Goal: Task Accomplishment & Management: Use online tool/utility

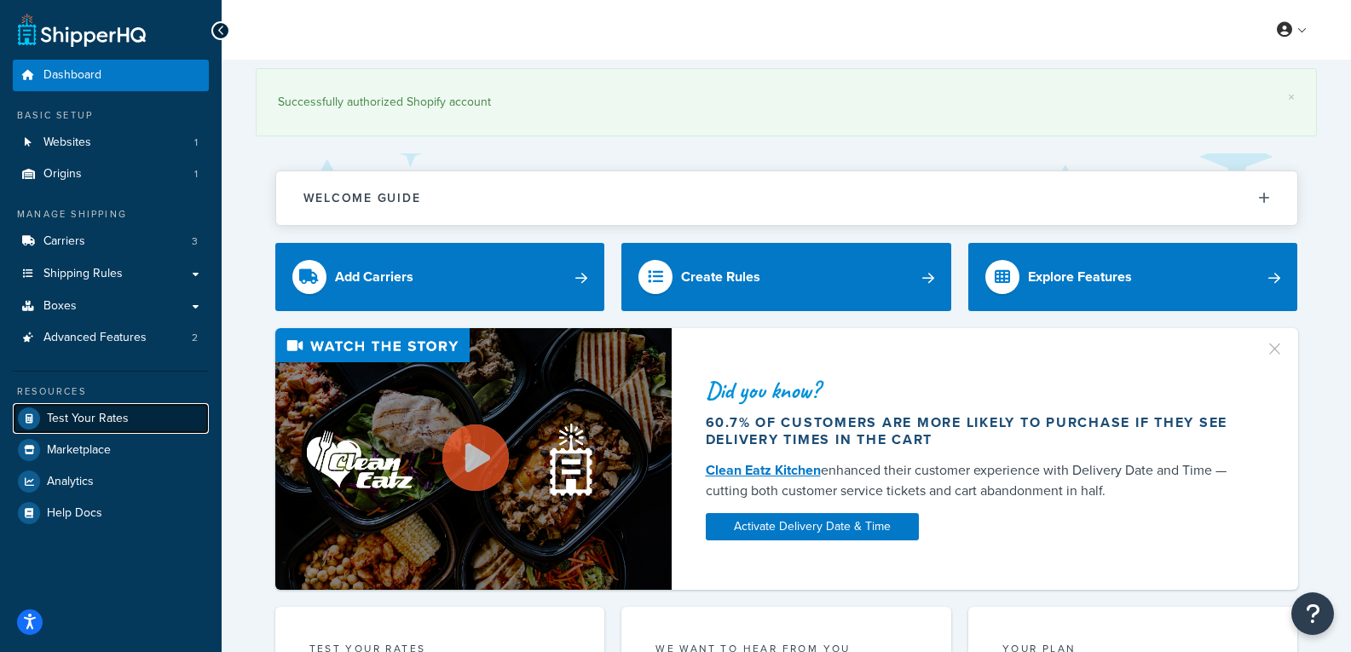
click at [116, 424] on span "Test Your Rates" at bounding box center [88, 419] width 82 height 14
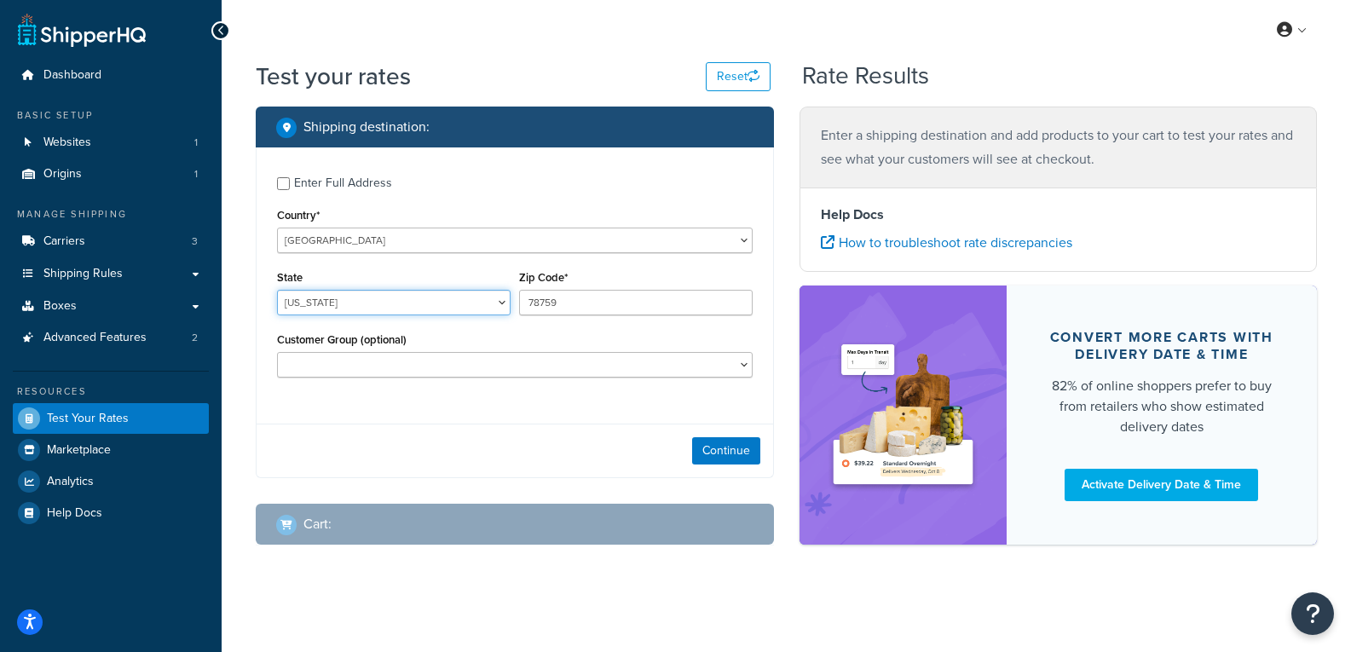
click at [490, 304] on select "[US_STATE] [US_STATE] [US_STATE] [US_STATE] [US_STATE] Armed Forces Americas Ar…" at bounding box center [394, 303] width 234 height 26
select select "OH"
click at [277, 290] on select "[US_STATE] [US_STATE] [US_STATE] [US_STATE] [US_STATE] Armed Forces Americas Ar…" at bounding box center [394, 303] width 234 height 26
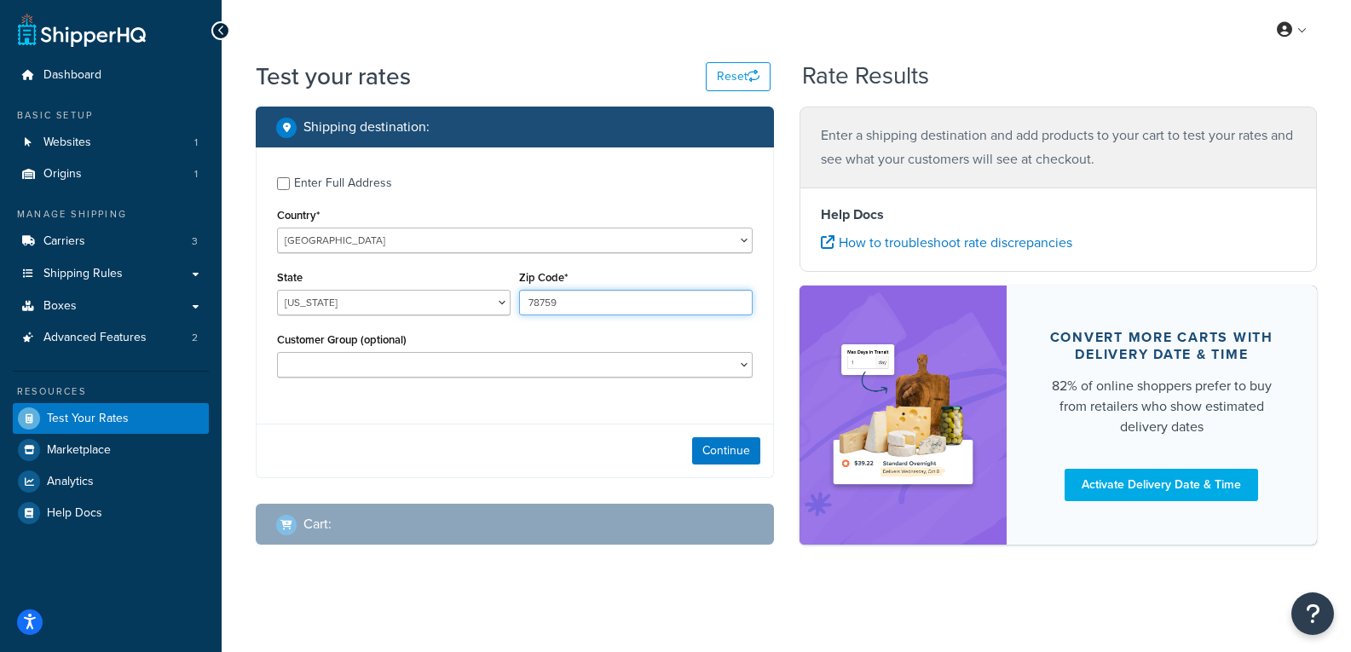
drag, startPoint x: 586, startPoint y: 305, endPoint x: 417, endPoint y: 307, distance: 168.8
click at [417, 307] on div "State [US_STATE] [US_STATE] [US_STATE] [US_STATE] [US_STATE] Armed Forces Ameri…" at bounding box center [515, 297] width 484 height 62
type input "43235"
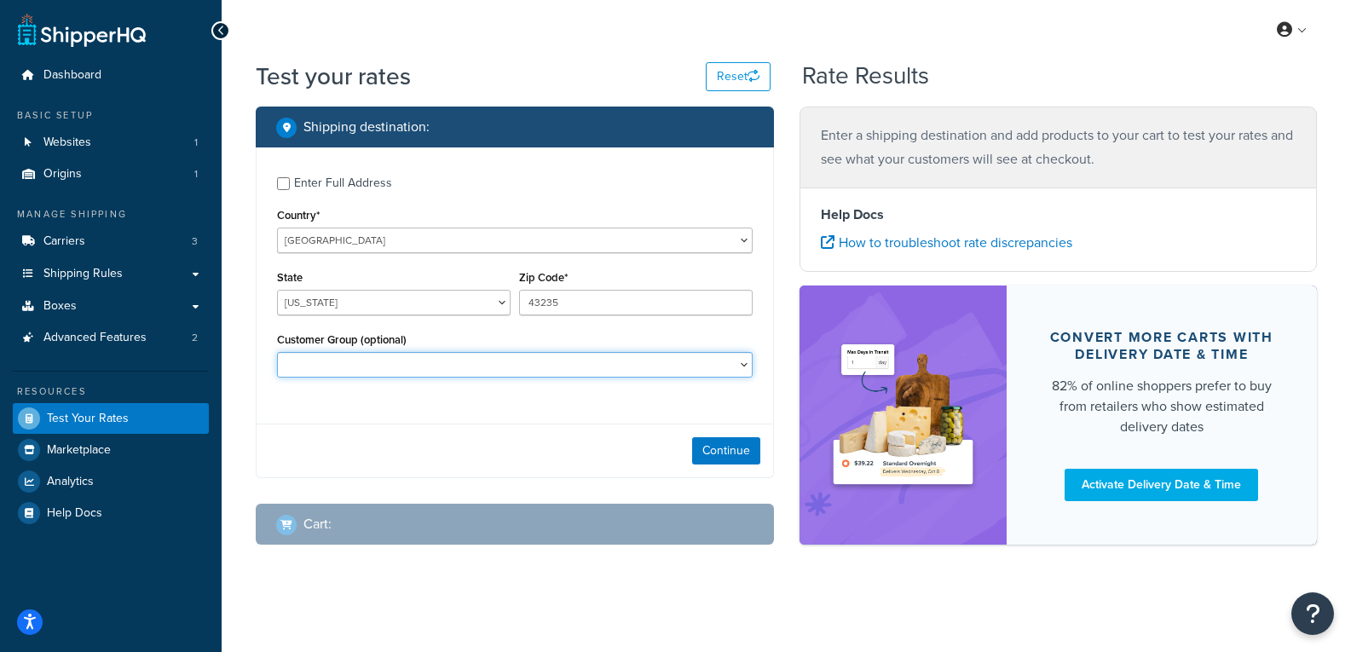
click at [459, 361] on select "B2B Customer Test" at bounding box center [515, 365] width 476 height 26
click at [441, 369] on select "B2B Customer Test" at bounding box center [515, 365] width 476 height 26
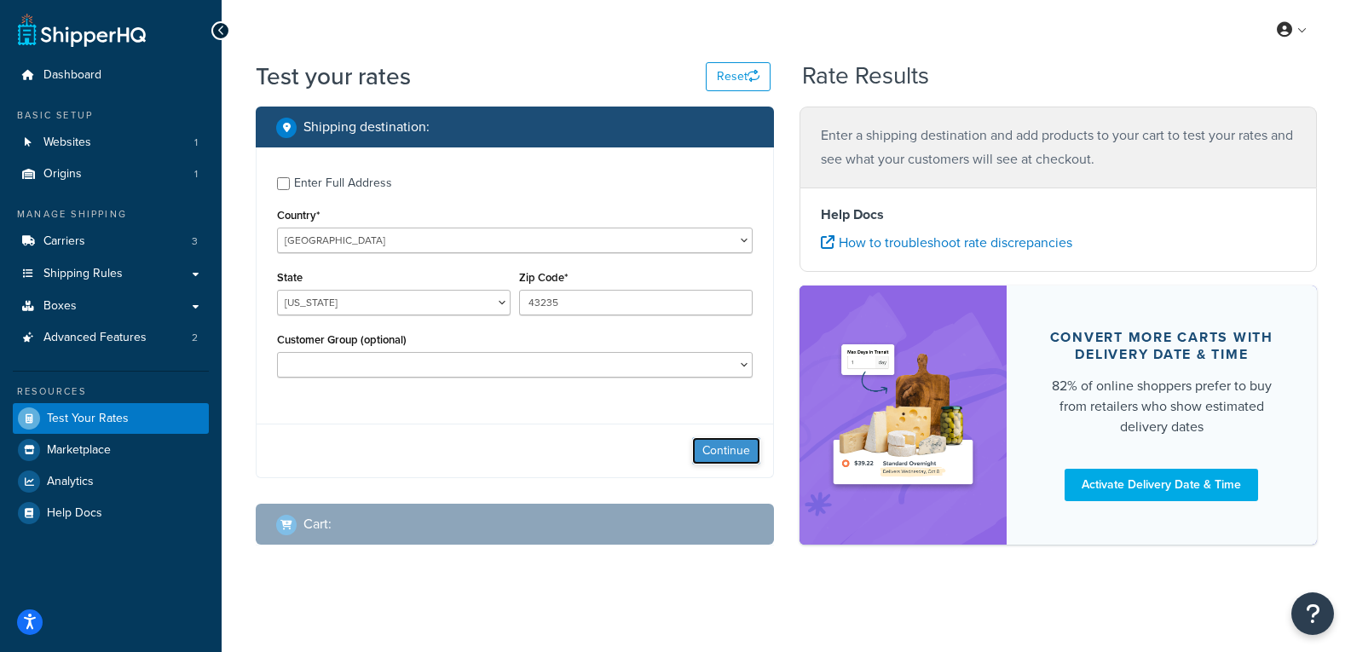
click at [717, 451] on button "Continue" at bounding box center [726, 450] width 68 height 27
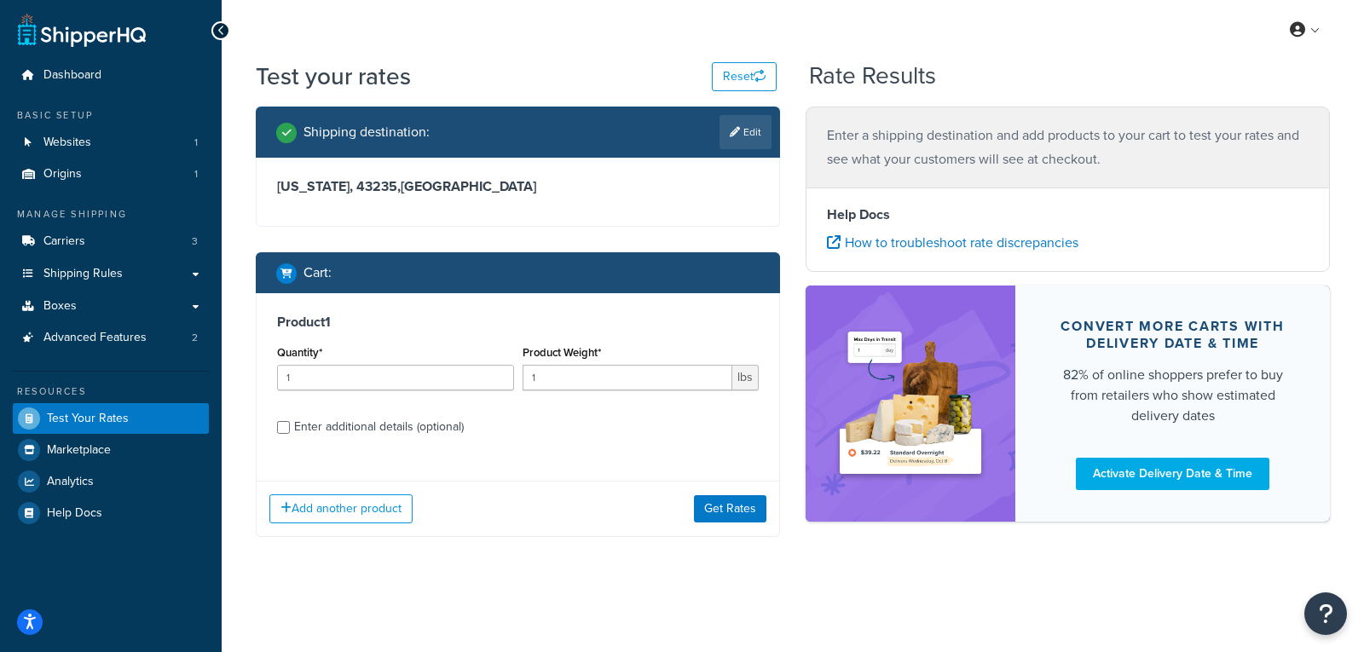
click at [321, 425] on div "Enter additional details (optional)" at bounding box center [379, 427] width 170 height 24
click at [290, 425] on input "Enter additional details (optional)" at bounding box center [283, 427] width 13 height 13
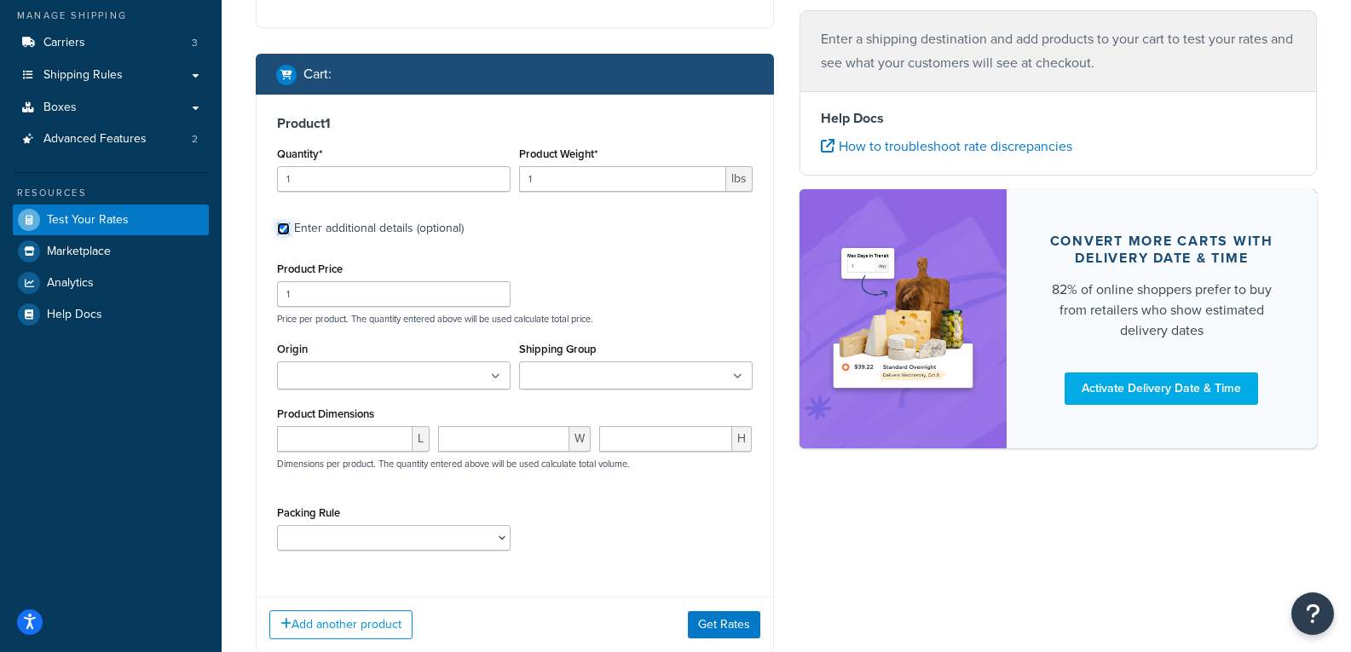
scroll to position [310, 0]
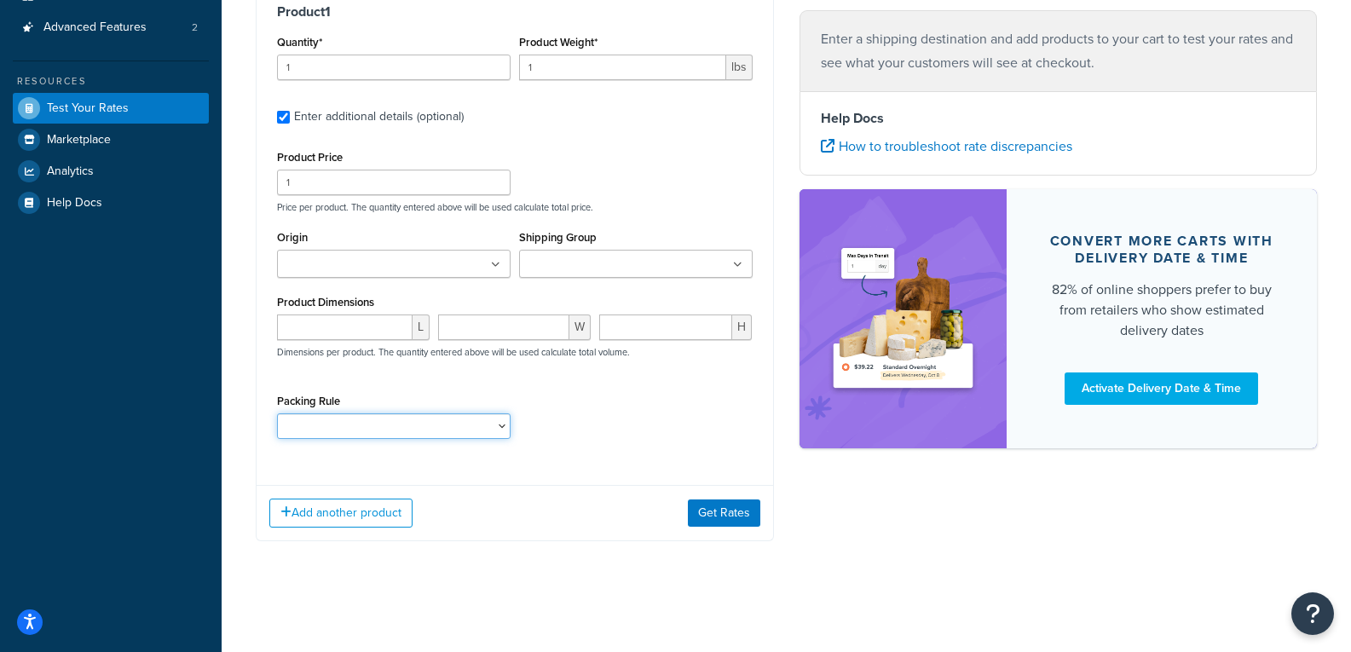
click at [401, 426] on select "10112400 10152400 1121H020 1121H021 1121H030 1121H031 1121H220 1121H230 1122H02…" at bounding box center [394, 426] width 234 height 26
click at [338, 421] on select "10112400 10152400 1121H020 1121H021 1121H030 1121H031 1121H220 1121H230 1122H02…" at bounding box center [394, 426] width 234 height 26
click at [616, 121] on label "Enter additional details (optional)" at bounding box center [523, 114] width 459 height 27
click at [290, 121] on input "Enter additional details (optional)" at bounding box center [283, 117] width 13 height 13
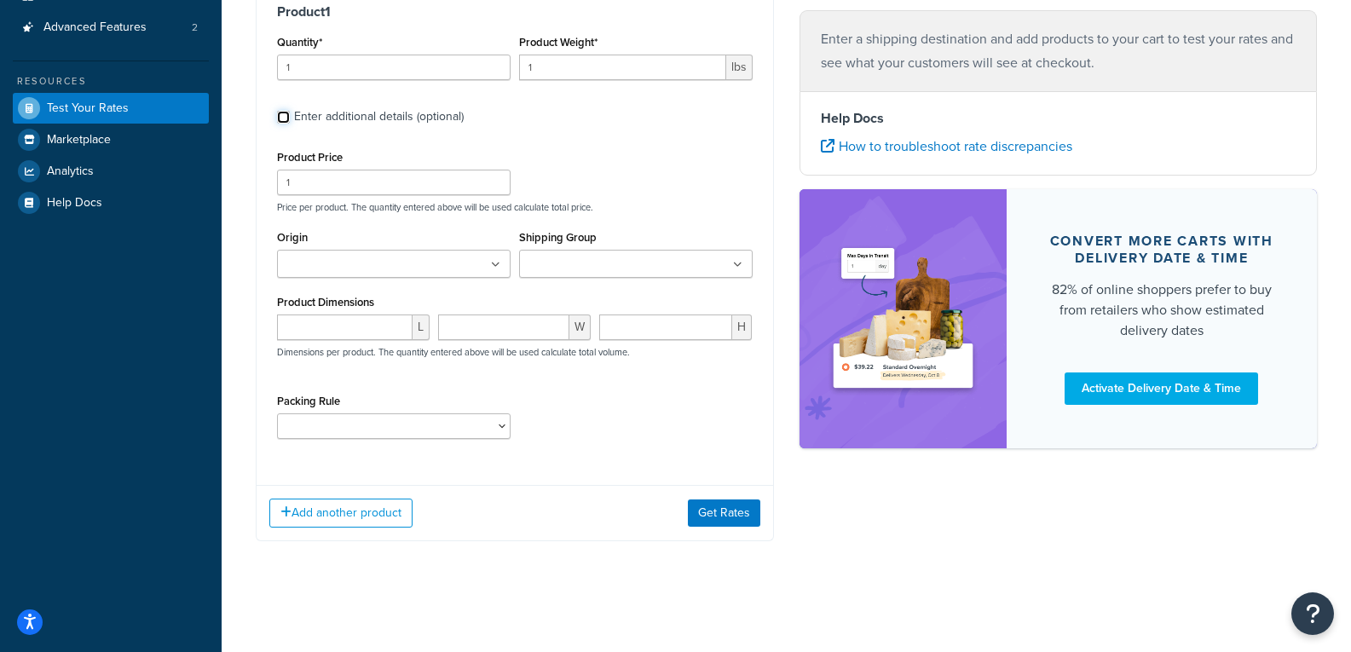
checkbox input "false"
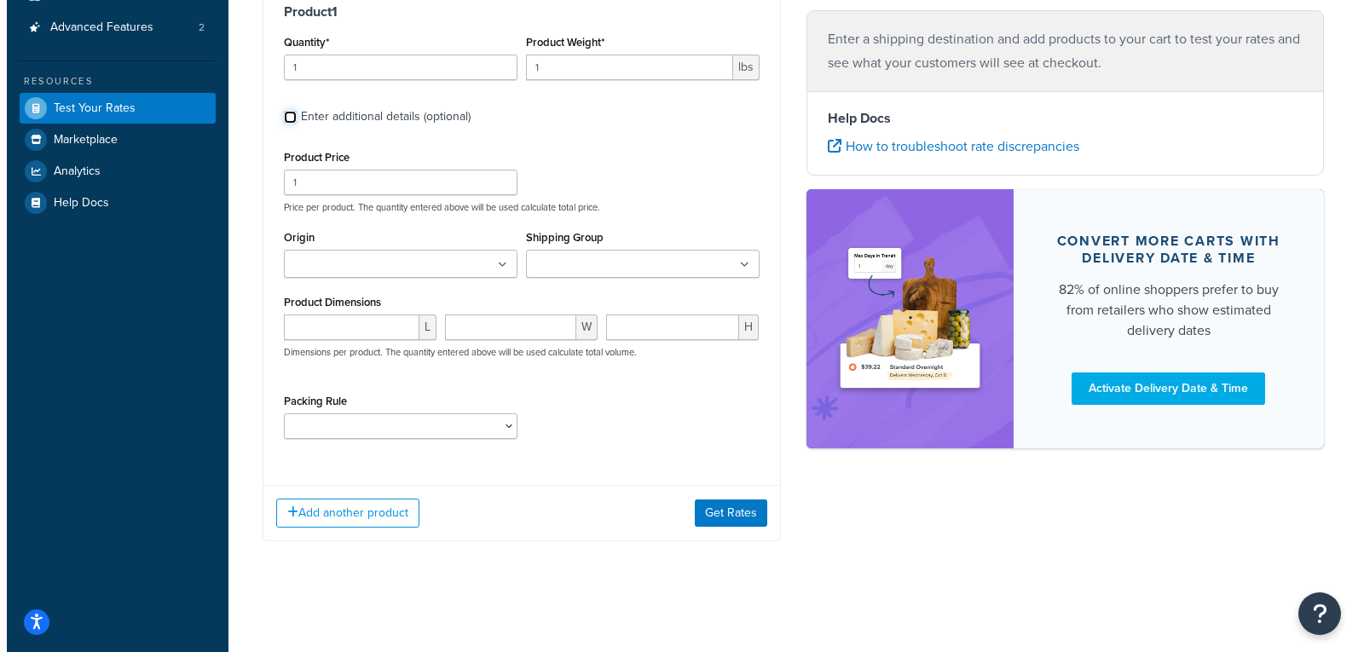
scroll to position [0, 0]
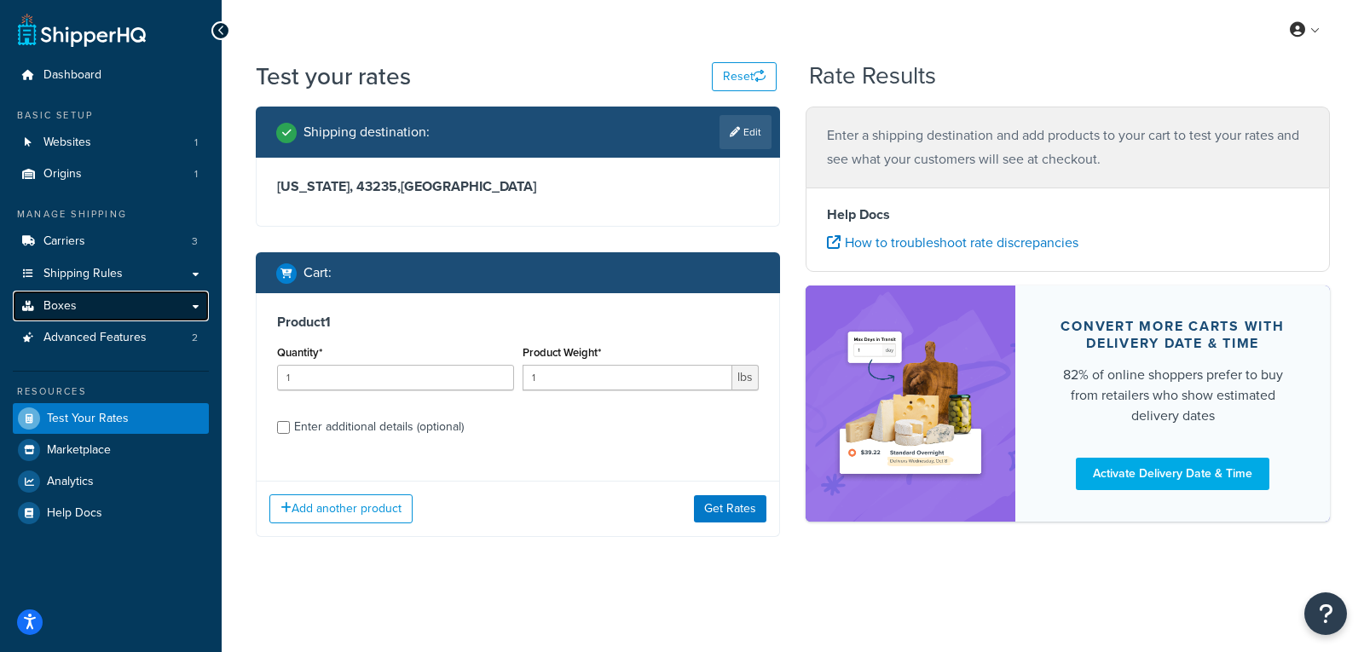
click at [107, 307] on link "Boxes" at bounding box center [111, 307] width 196 height 32
click at [182, 302] on link "Boxes" at bounding box center [111, 307] width 196 height 32
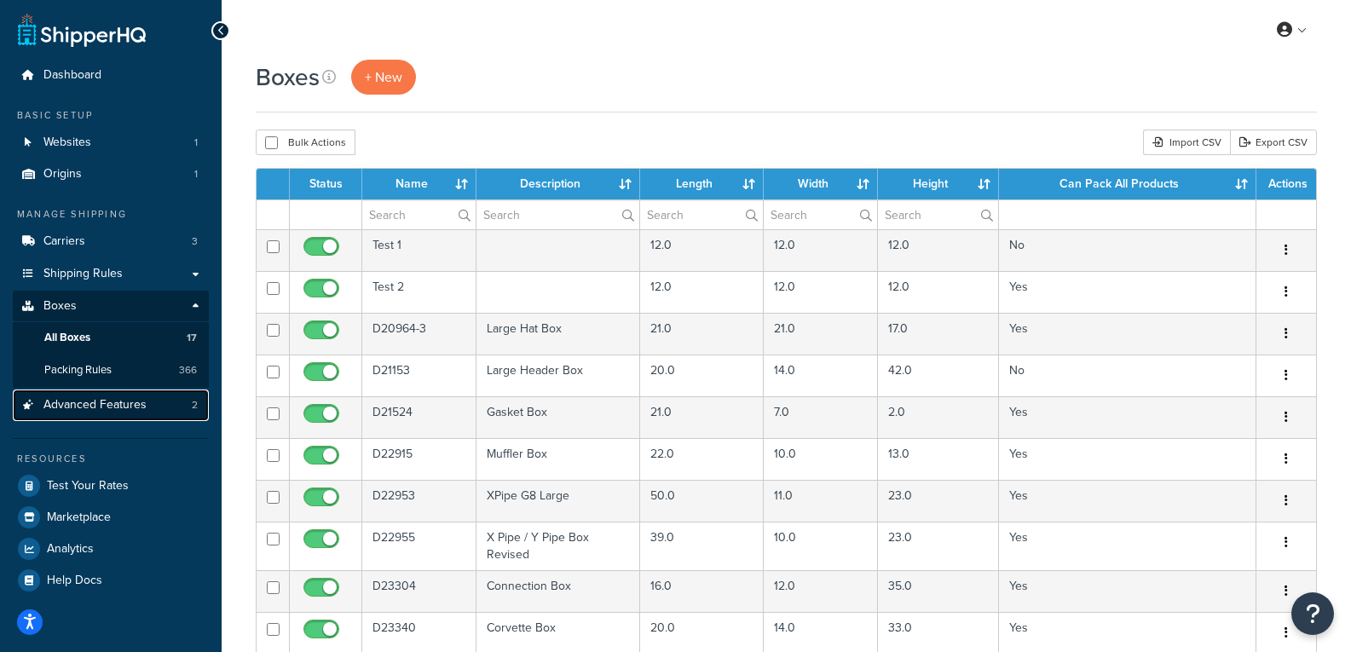
click at [124, 409] on span "Advanced Features" at bounding box center [94, 405] width 103 height 14
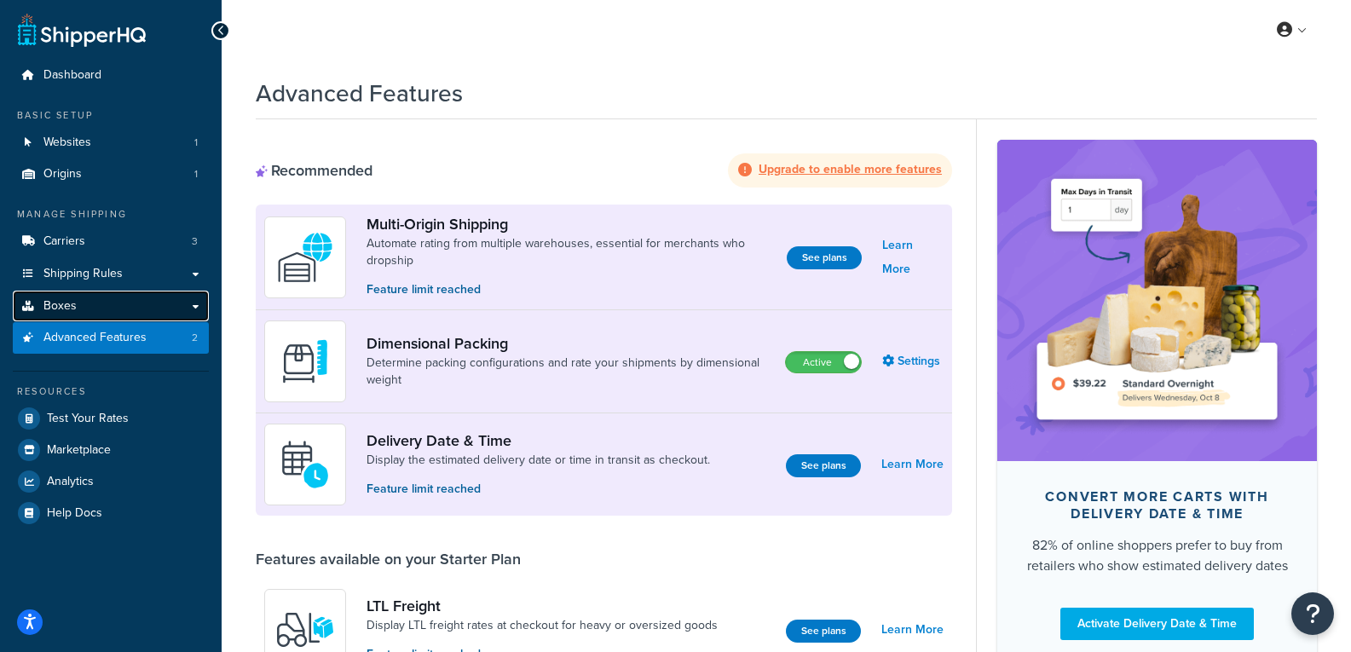
click at [159, 303] on link "Boxes" at bounding box center [111, 307] width 196 height 32
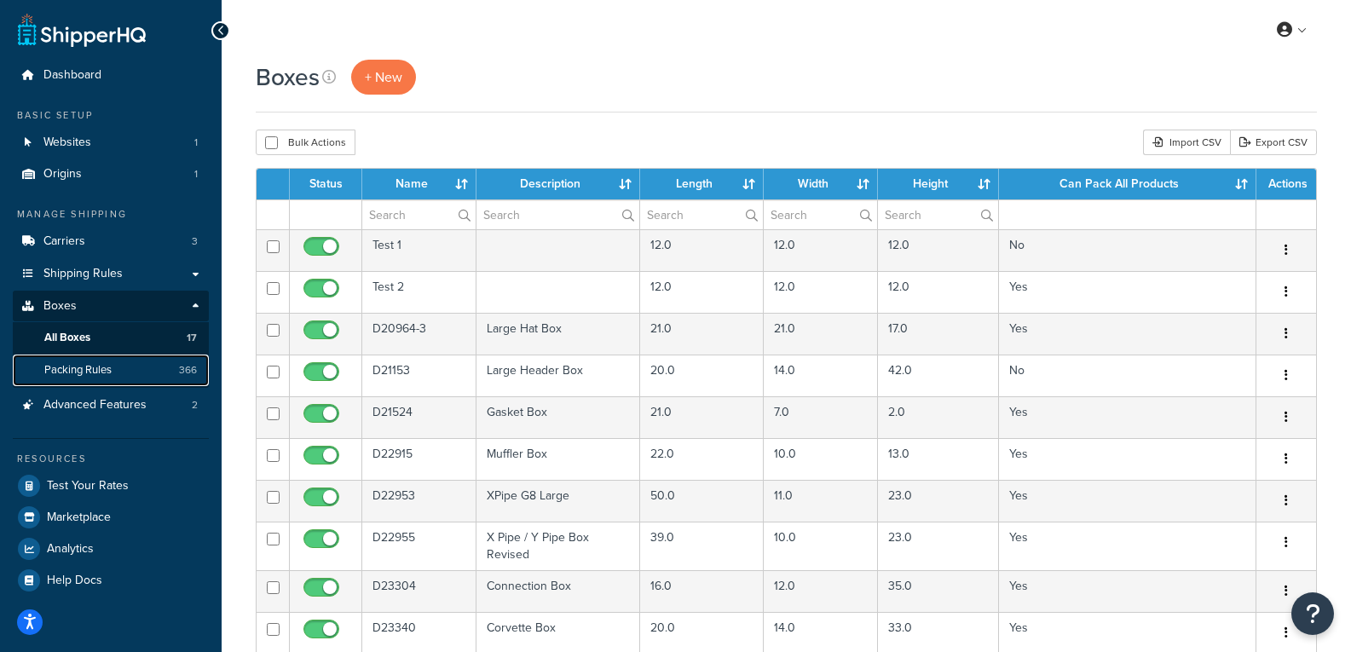
click at [95, 365] on span "Packing Rules" at bounding box center [77, 370] width 67 height 14
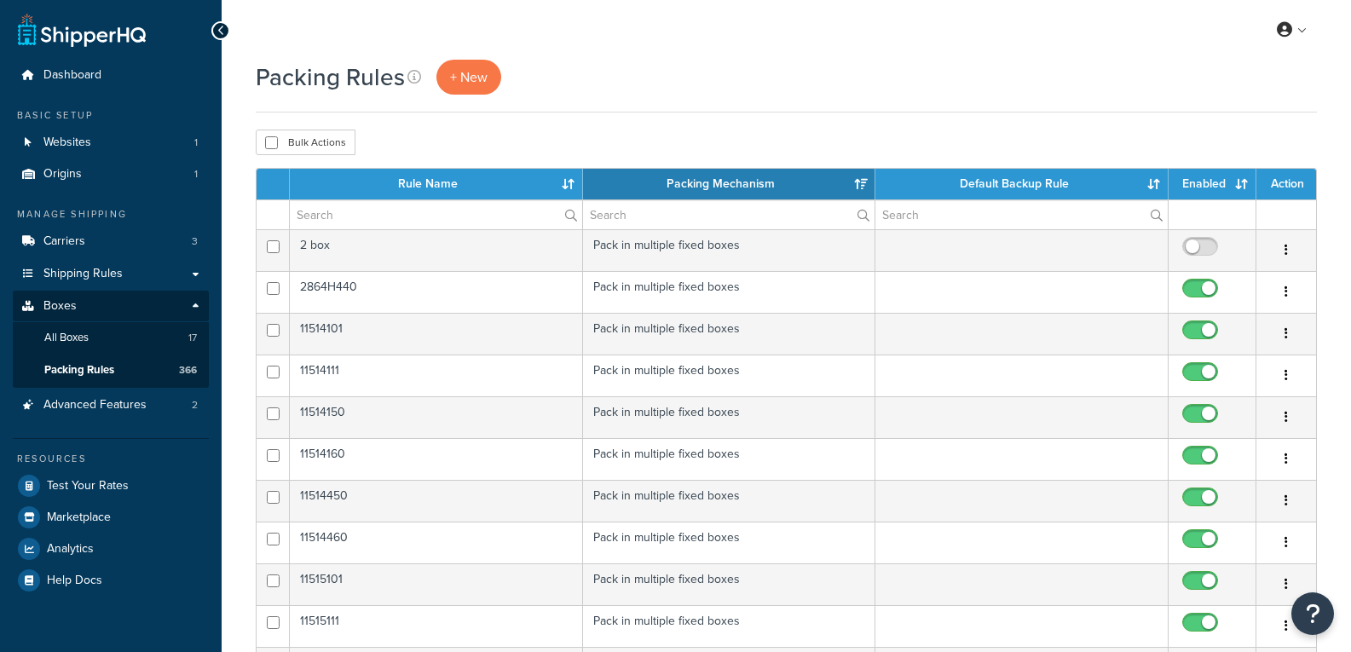
select select "15"
click at [460, 215] on input "text" at bounding box center [436, 214] width 292 height 29
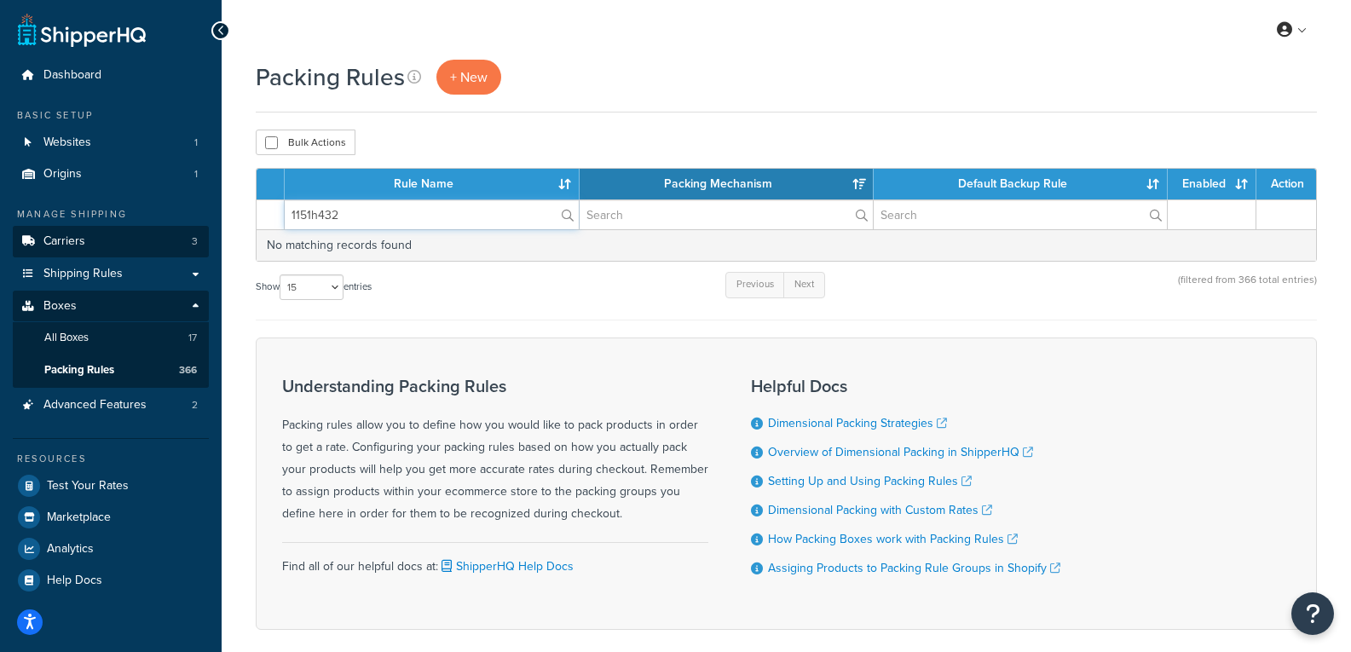
drag, startPoint x: 343, startPoint y: 220, endPoint x: 165, endPoint y: 226, distance: 178.3
click at [165, 226] on div "Dashboard Basic Setup Websites 1 Origins 1 Manage Shipping Carriers 3 Shipping …" at bounding box center [675, 366] width 1351 height 732
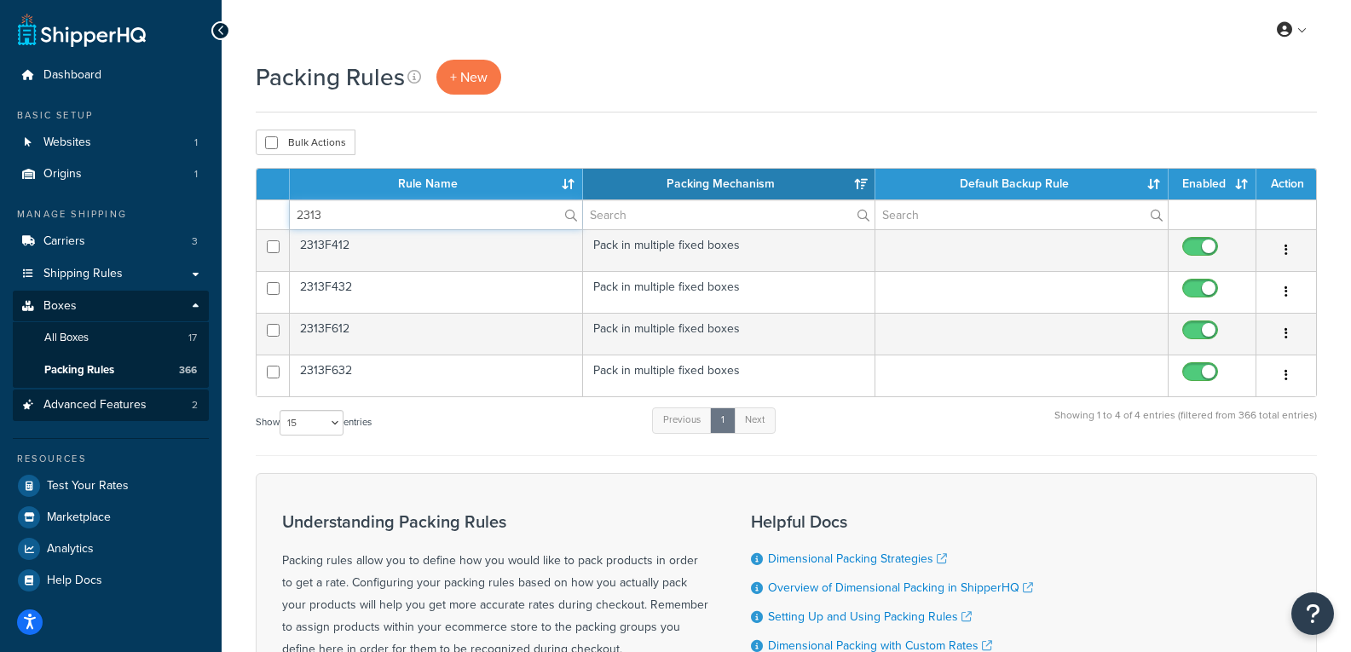
type input "2313"
click at [76, 399] on span "Advanced Features" at bounding box center [94, 405] width 103 height 14
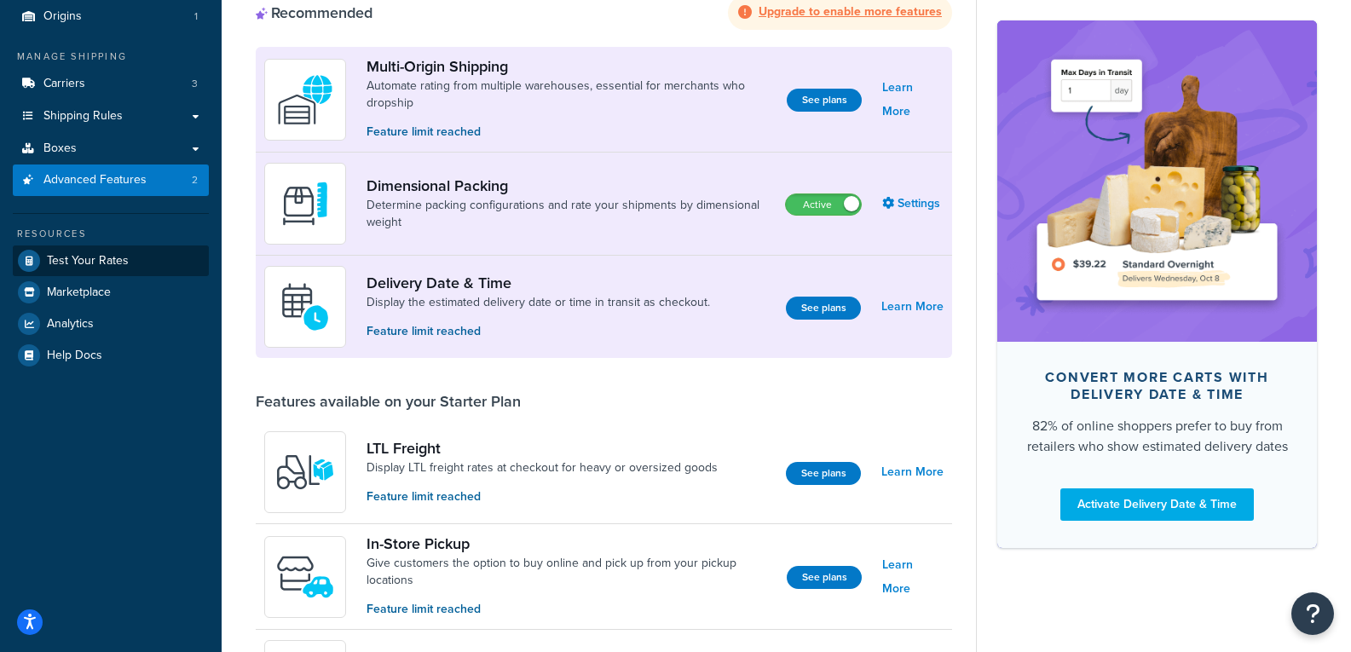
scroll to position [170, 0]
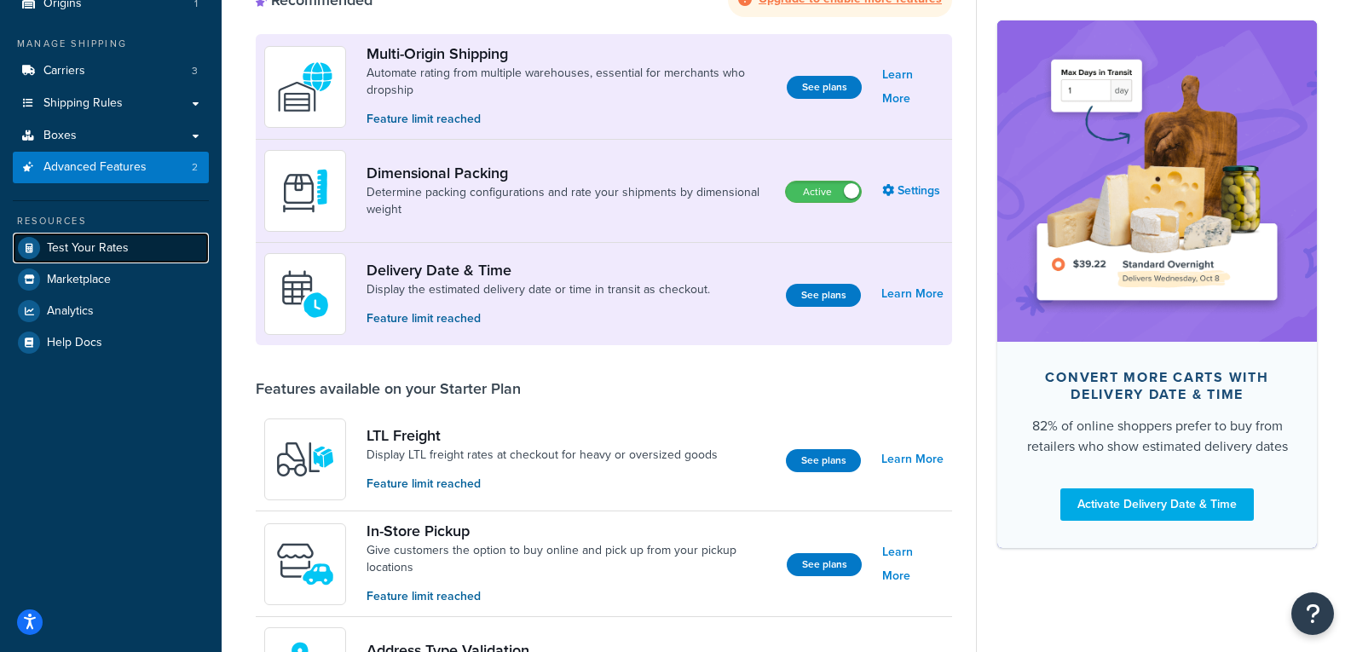
click at [89, 243] on span "Test Your Rates" at bounding box center [88, 248] width 82 height 14
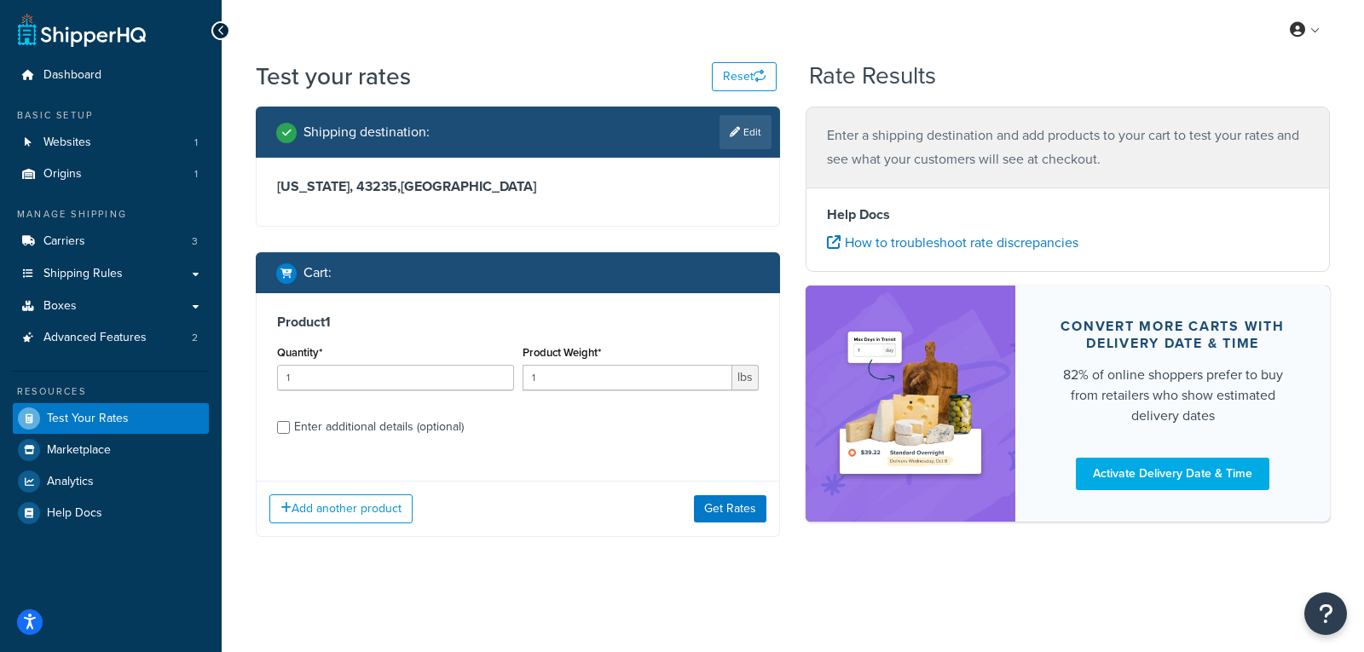
click at [747, 136] on link "Edit" at bounding box center [745, 132] width 52 height 34
select select "OH"
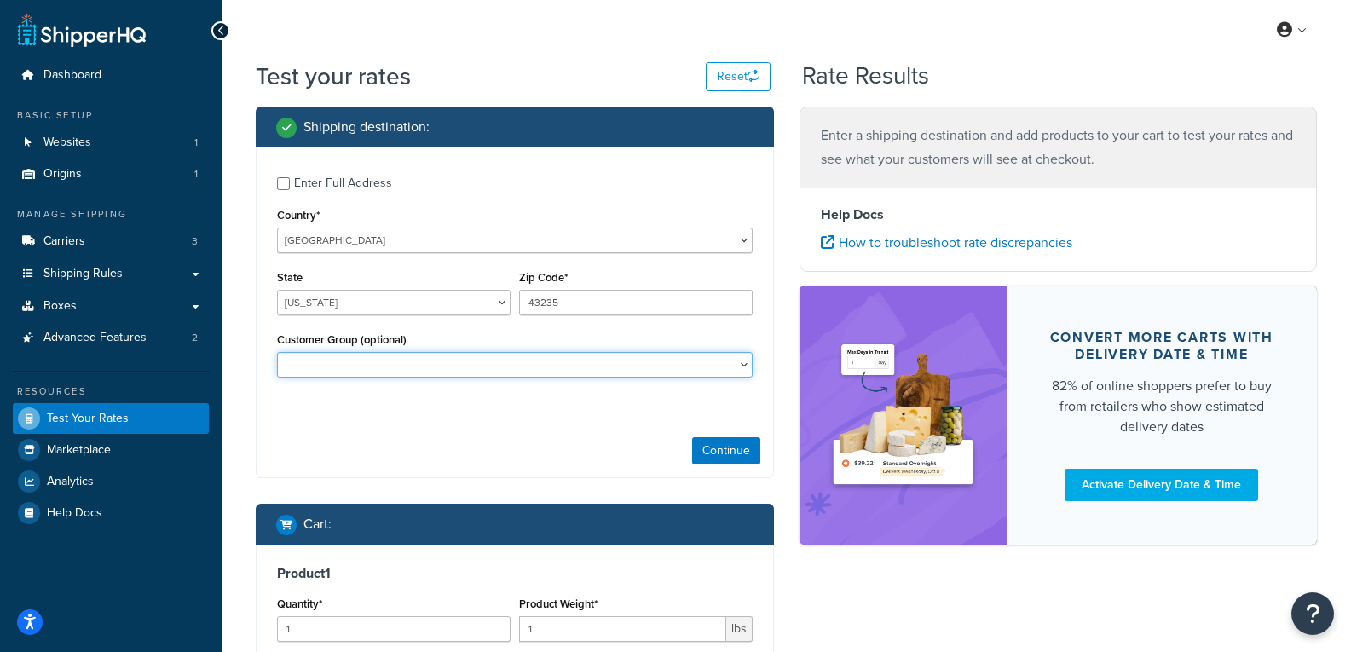
click at [724, 359] on select "B2B Customer Test" at bounding box center [515, 365] width 476 height 26
select select "B2B"
click at [277, 352] on select "B2B Customer Test" at bounding box center [515, 365] width 476 height 26
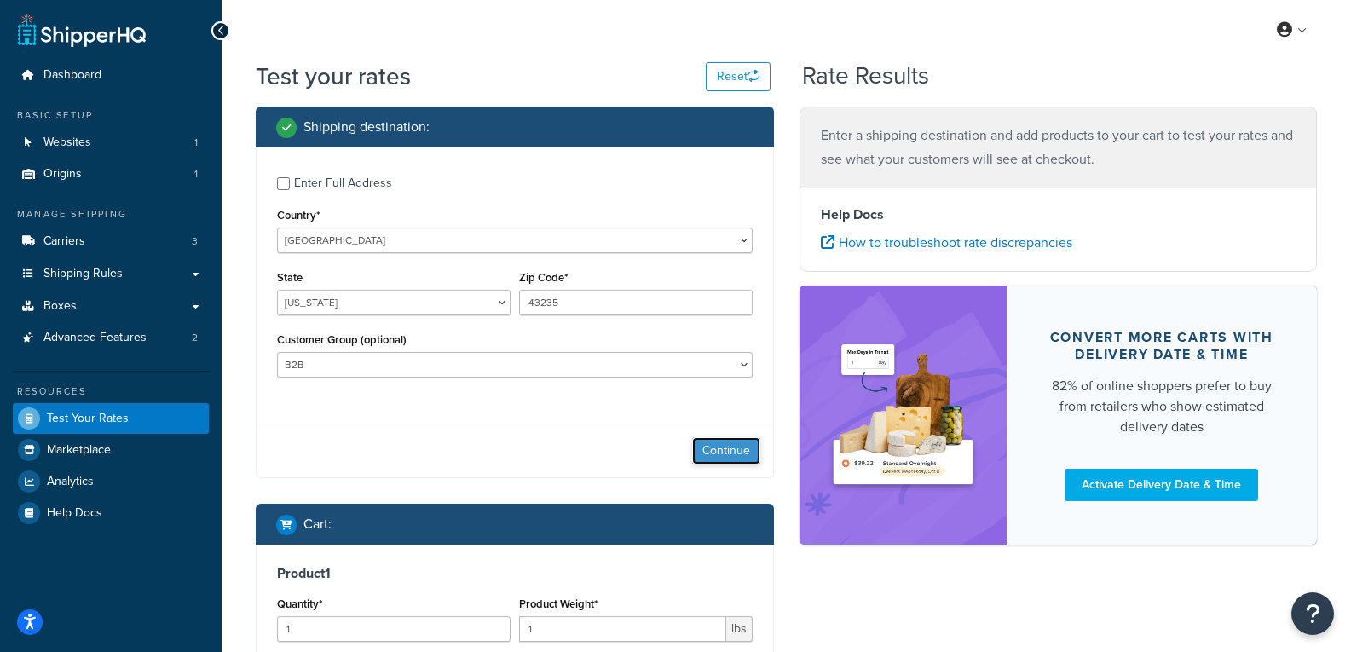
click at [743, 444] on button "Continue" at bounding box center [726, 450] width 68 height 27
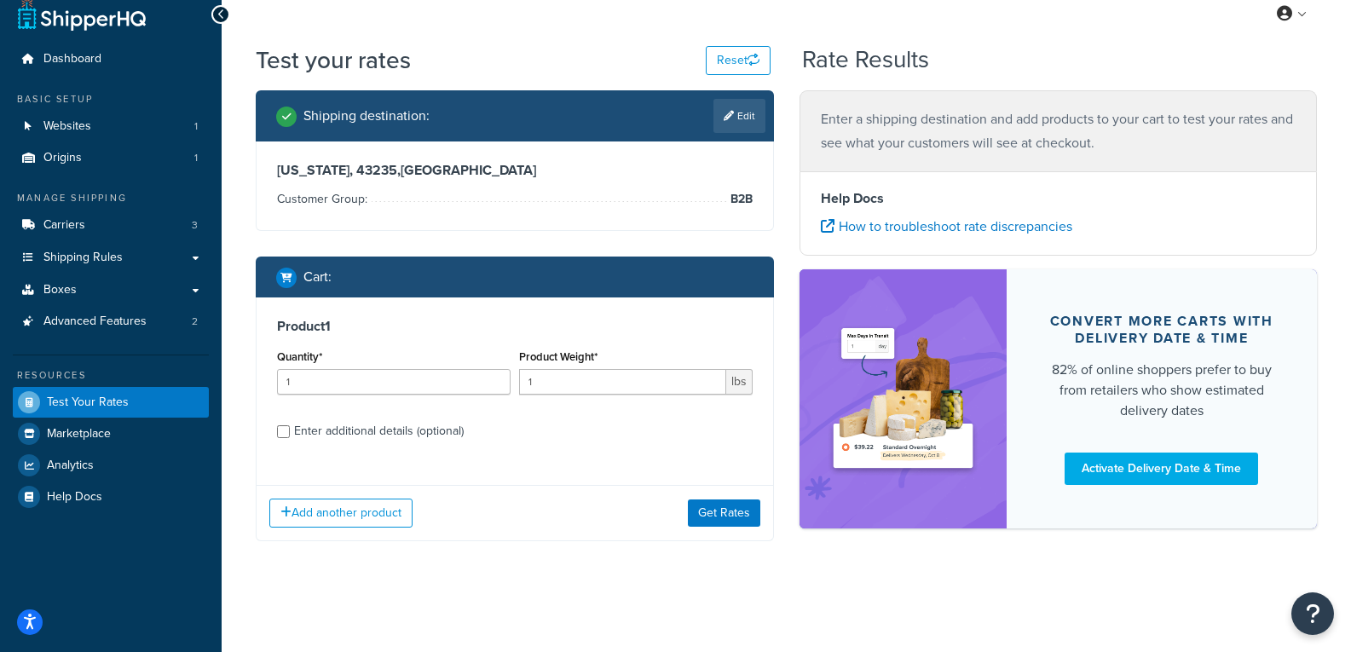
scroll to position [16, 0]
click at [286, 424] on div "Enter additional details (optional)" at bounding box center [515, 429] width 476 height 27
click at [286, 426] on input "Enter additional details (optional)" at bounding box center [283, 431] width 13 height 13
checkbox input "true"
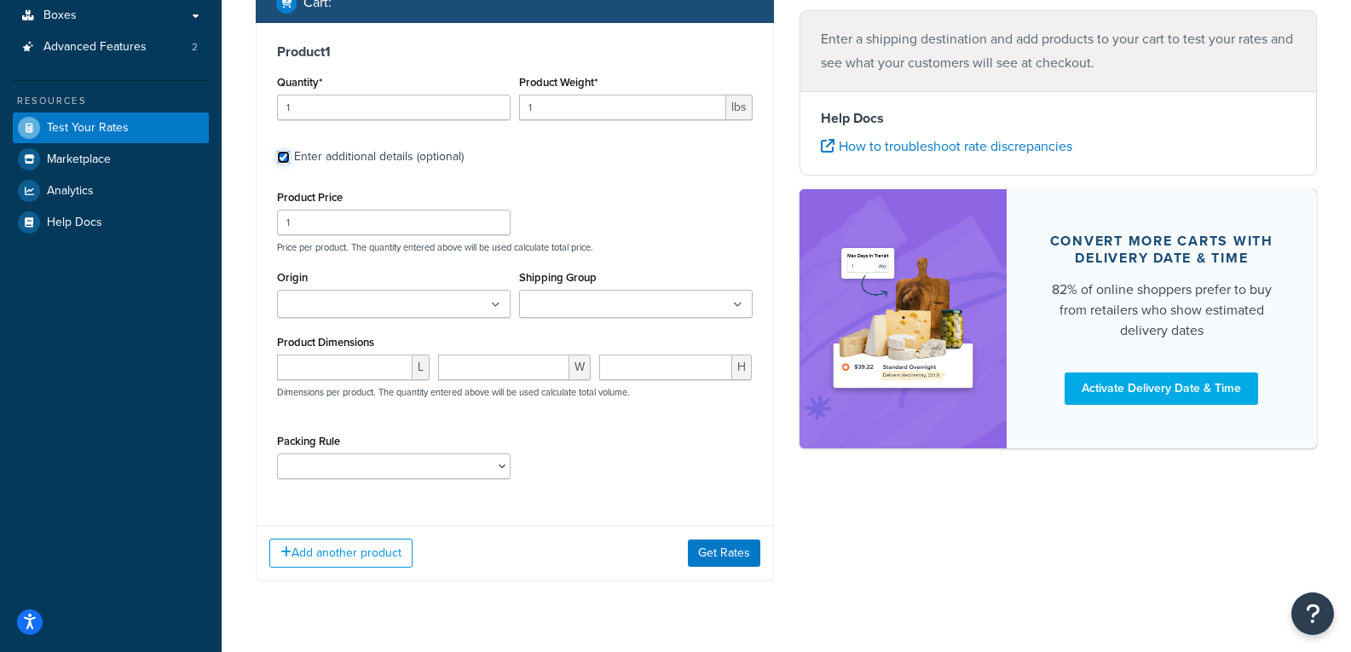
scroll to position [292, 0]
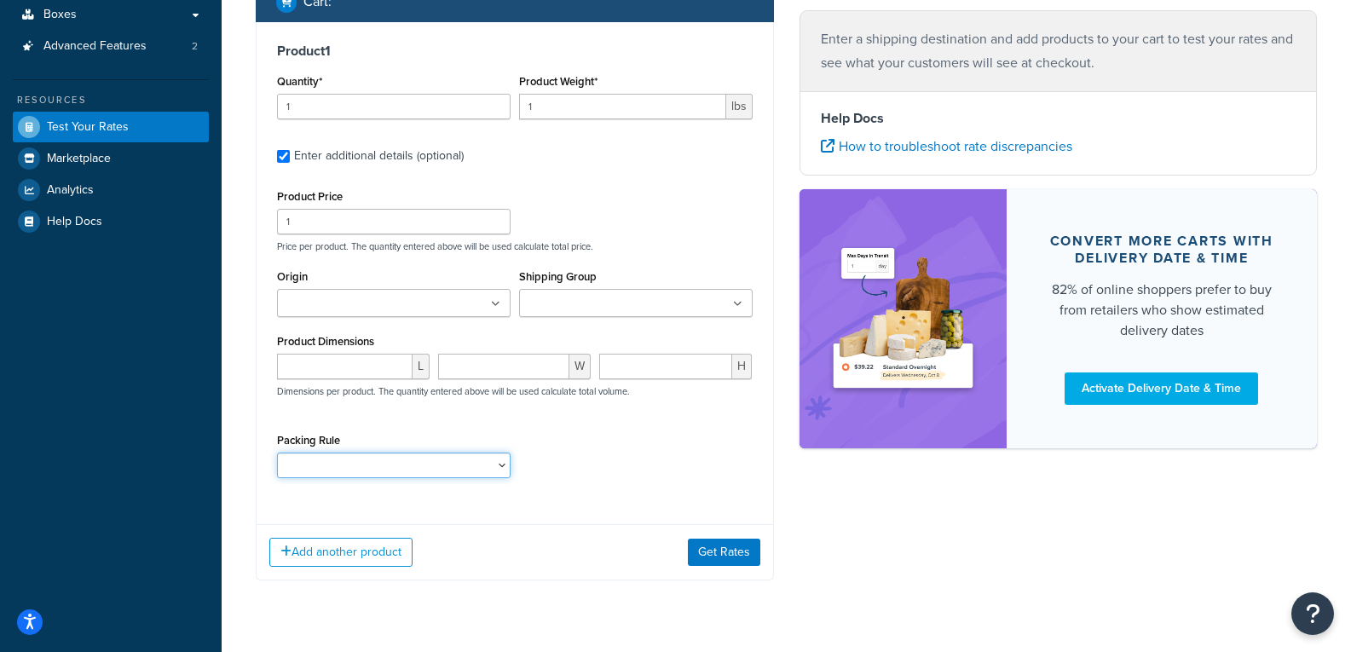
click at [504, 468] on select "10112400 10152400 1121H020 1121H021 1121H030 1121H031 1121H220 1121H230 1122H02…" at bounding box center [394, 466] width 234 height 26
select select "87480"
click at [277, 453] on select "10112400 10152400 1121H020 1121H021 1121H030 1121H031 1121H220 1121H230 1122H02…" at bounding box center [394, 466] width 234 height 26
click at [715, 555] on button "Get Rates" at bounding box center [724, 552] width 72 height 27
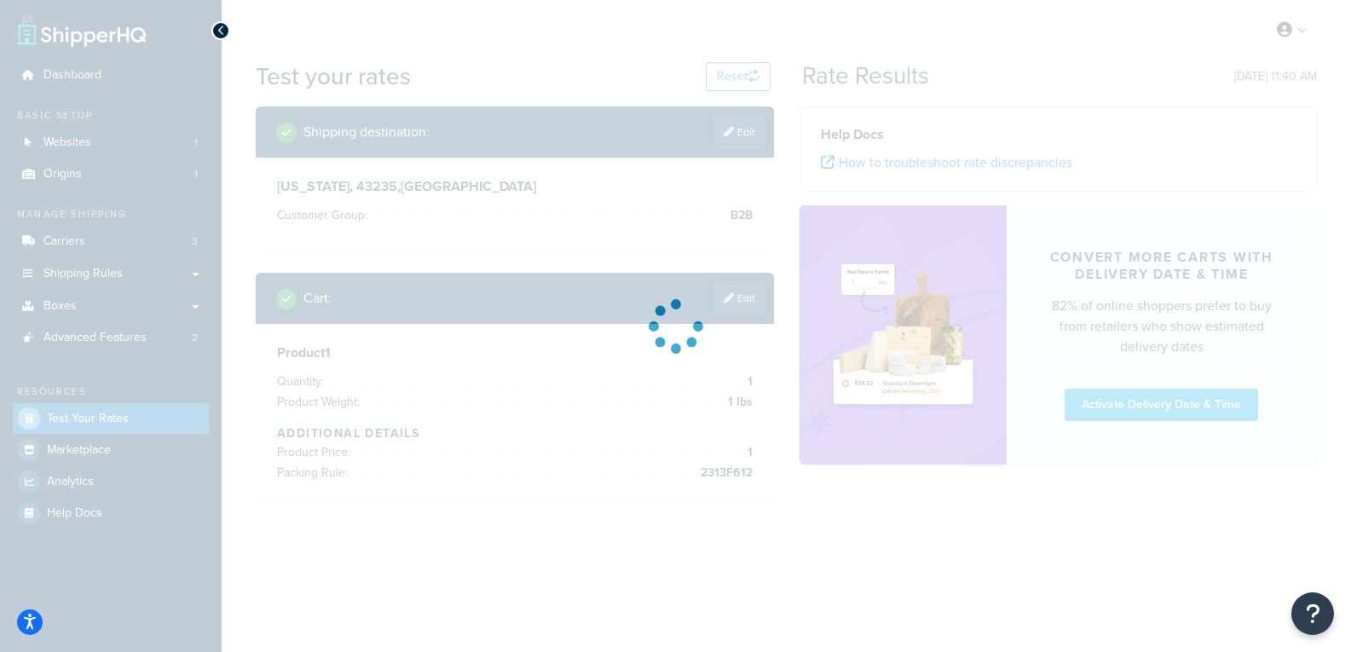
scroll to position [0, 0]
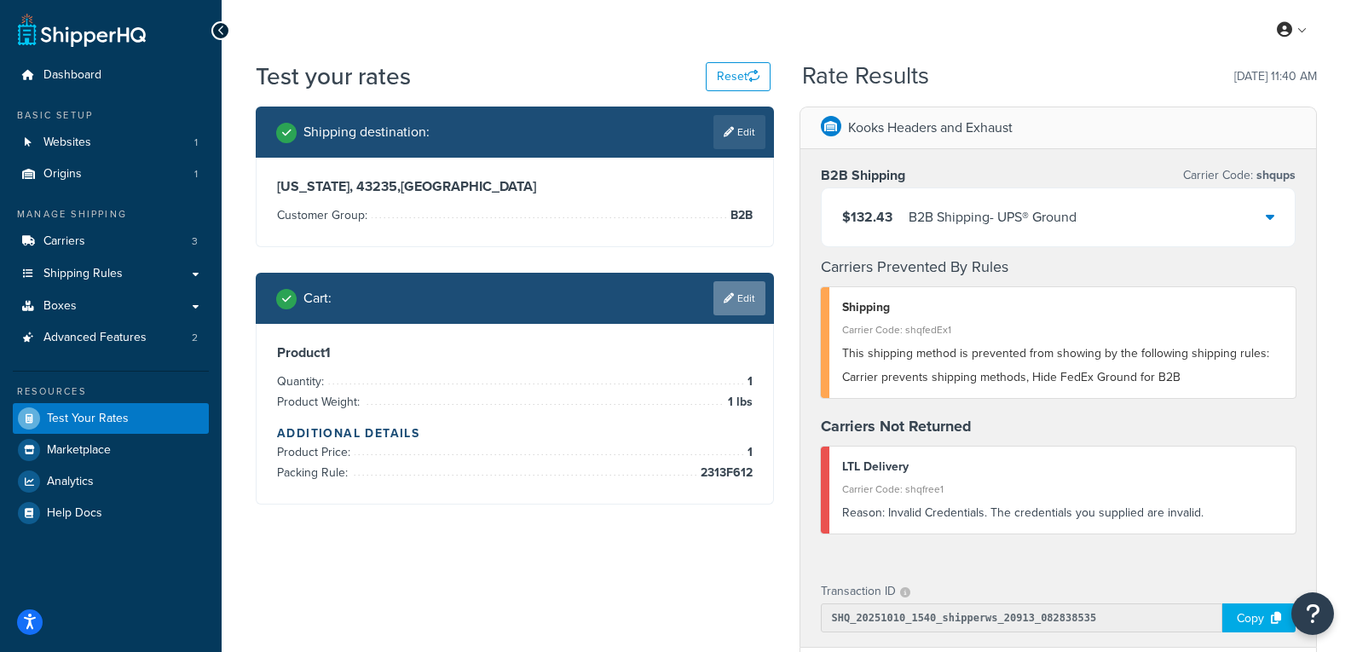
click at [734, 292] on link "Edit" at bounding box center [739, 298] width 52 height 34
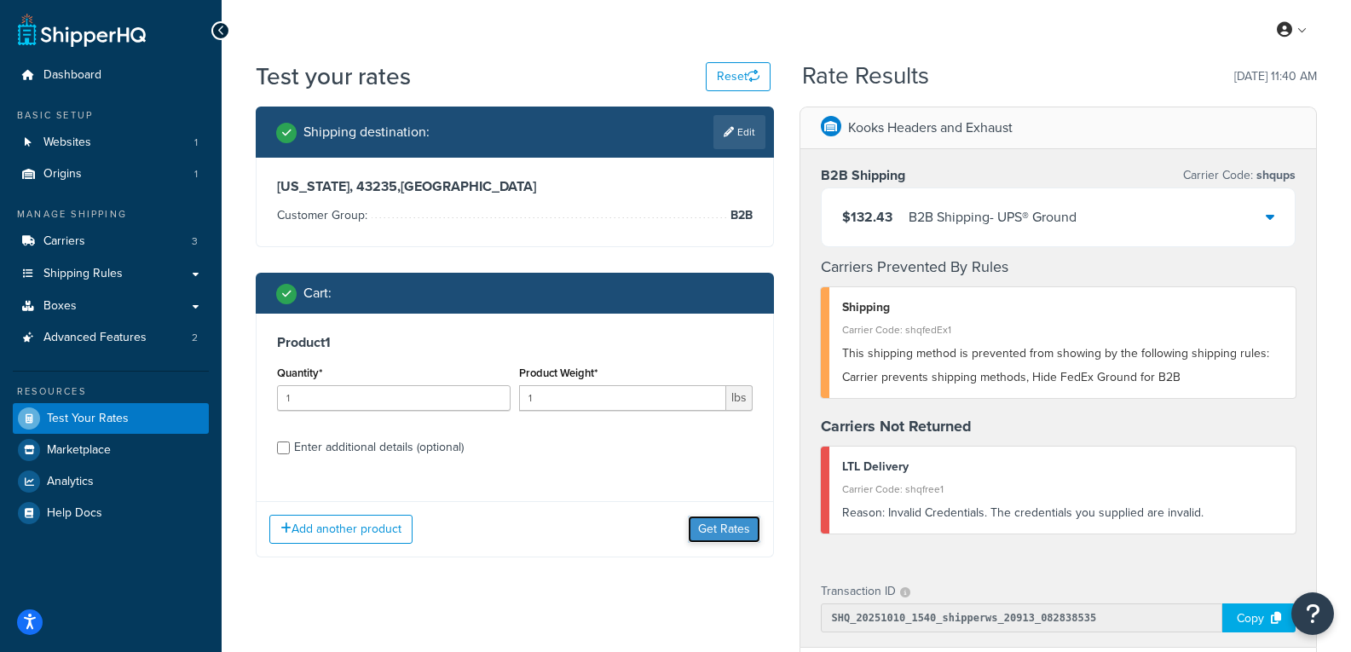
click at [726, 528] on button "Get Rates" at bounding box center [724, 529] width 72 height 27
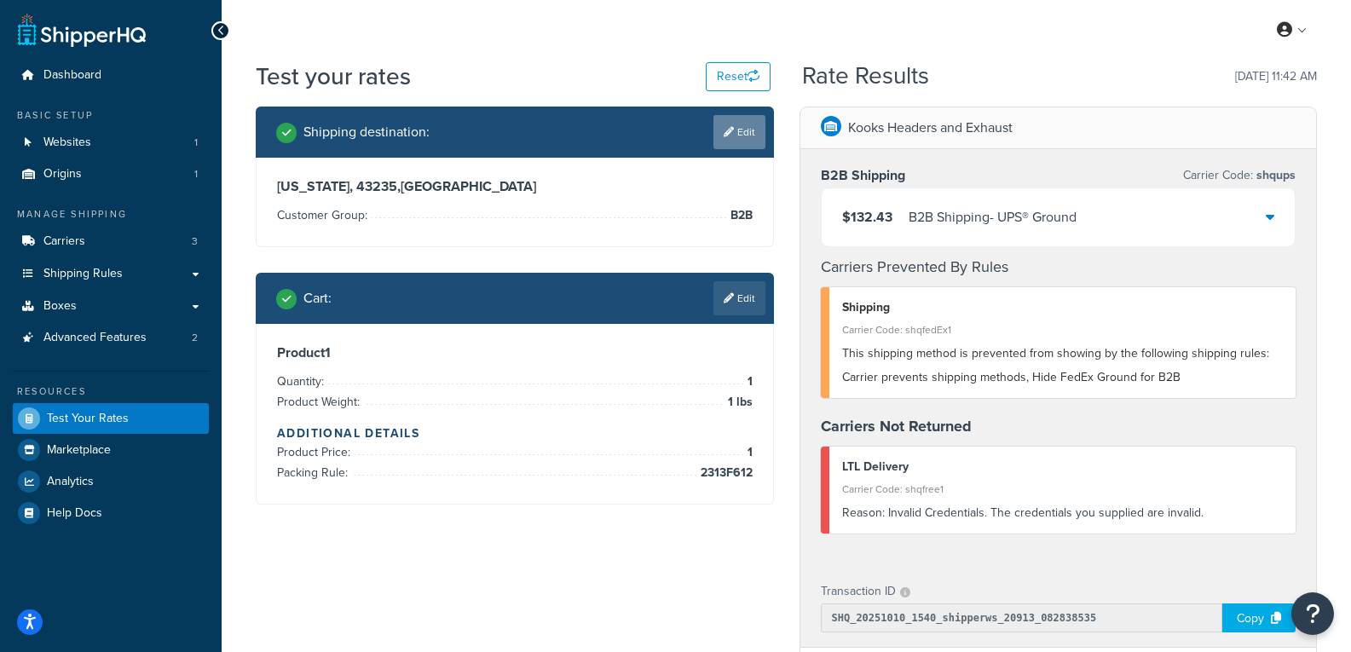
click at [741, 142] on link "Edit" at bounding box center [739, 132] width 52 height 34
select select "OH"
select select "B2B"
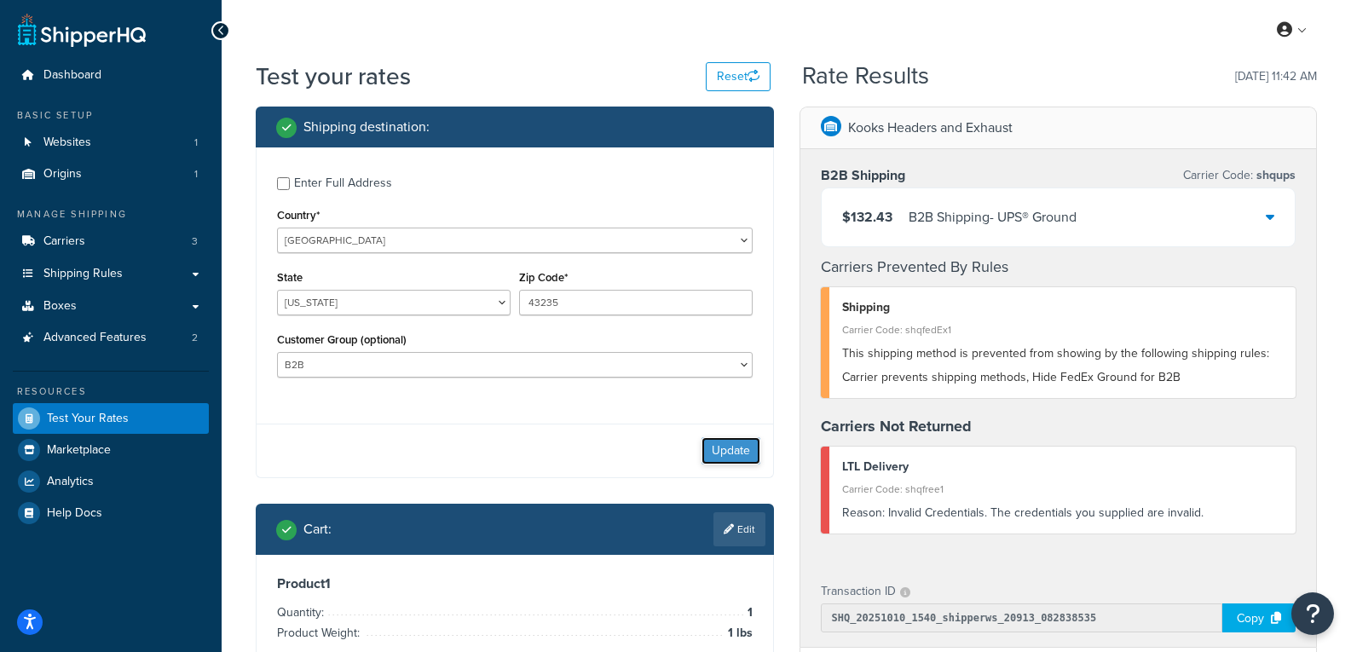
click at [731, 458] on button "Update" at bounding box center [731, 450] width 59 height 27
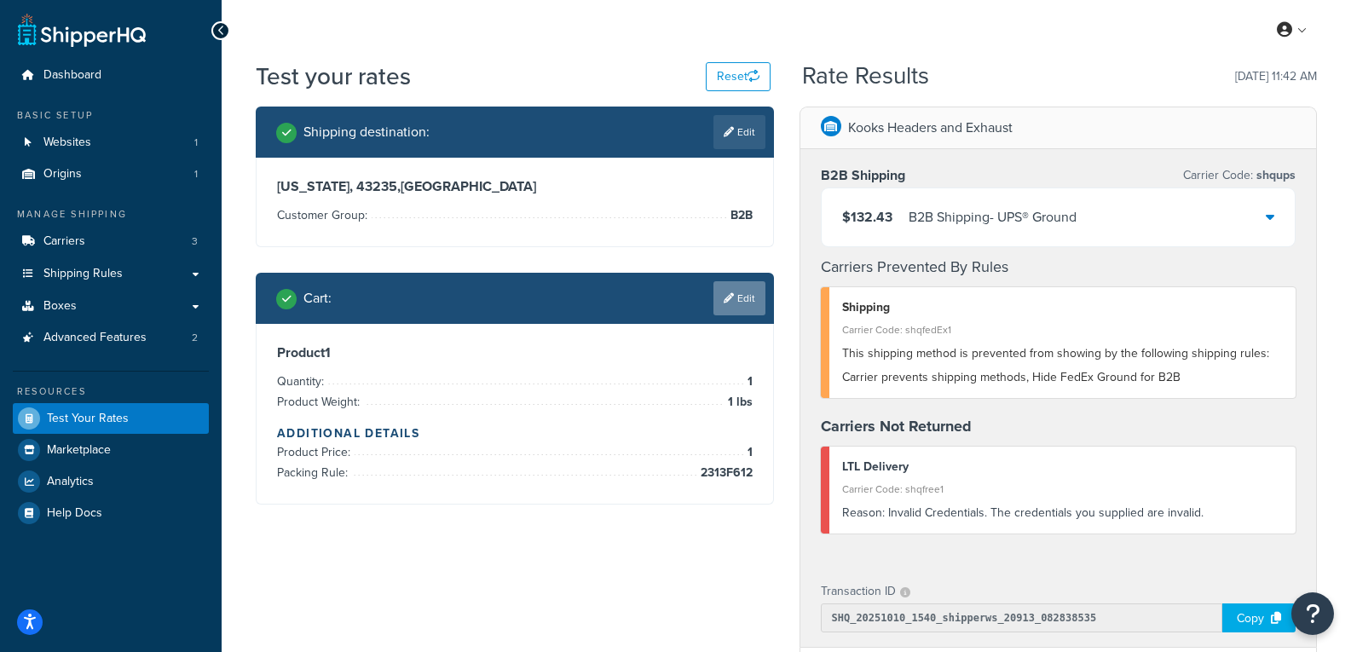
click at [748, 298] on link "Edit" at bounding box center [739, 298] width 52 height 34
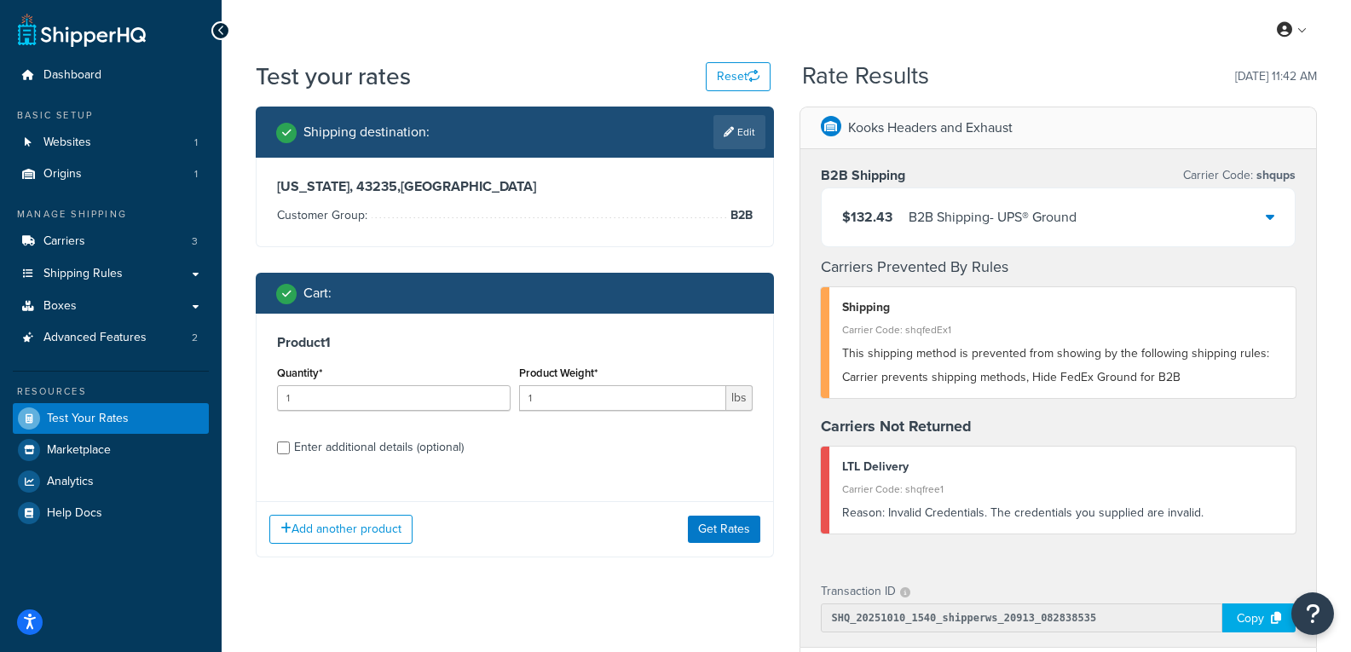
click at [334, 451] on div "Enter additional details (optional)" at bounding box center [379, 448] width 170 height 24
click at [290, 451] on input "Enter additional details (optional)" at bounding box center [283, 448] width 13 height 13
checkbox input "true"
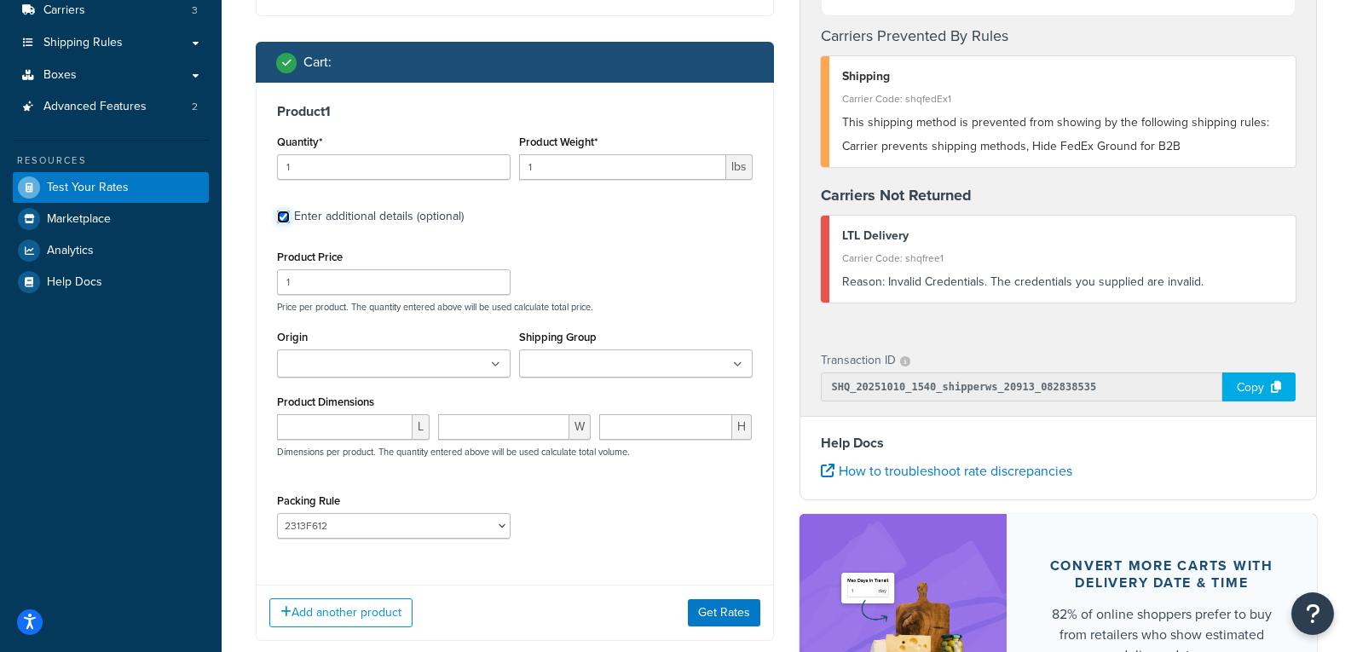
scroll to position [256, 0]
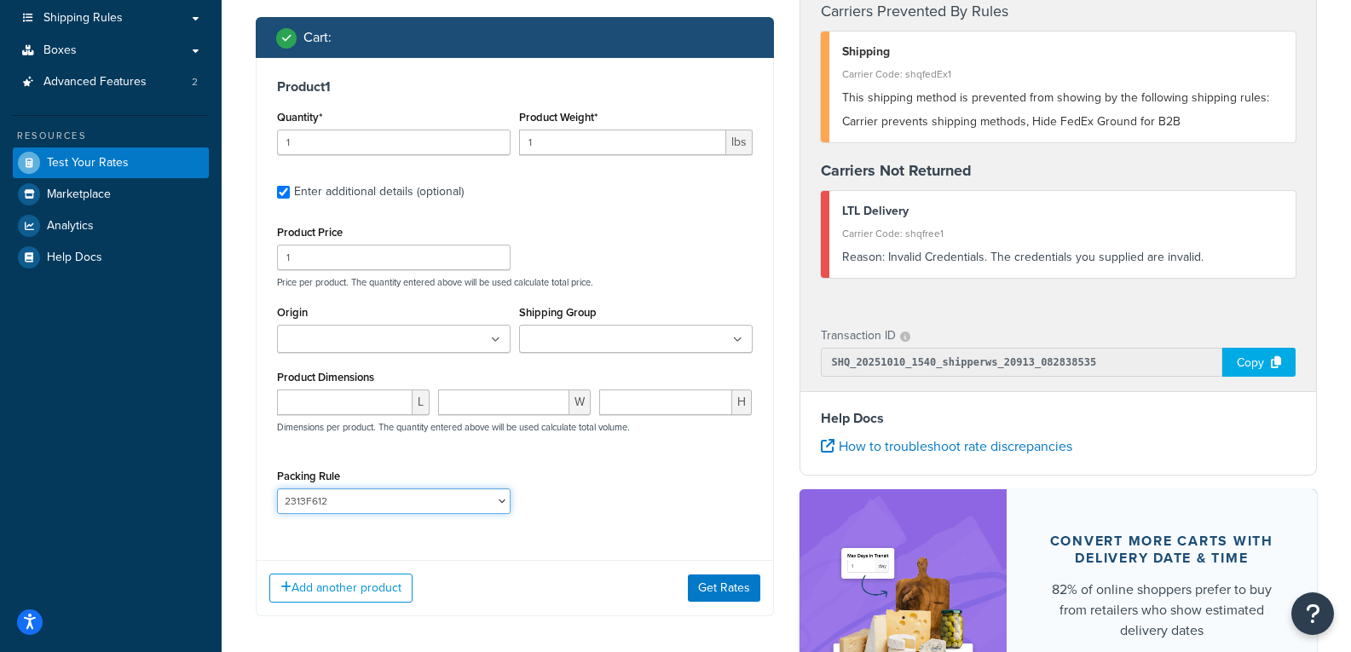
click at [396, 513] on select "10112400 10152400 1121H020 1121H021 1121H030 1121H031 1121H220 1121H230 1122H02…" at bounding box center [394, 501] width 234 height 26
select select "87479"
click at [277, 488] on select "10112400 10152400 1121H020 1121H021 1121H030 1121H031 1121H220 1121H230 1122H02…" at bounding box center [394, 501] width 234 height 26
click at [728, 600] on button "Get Rates" at bounding box center [724, 588] width 72 height 27
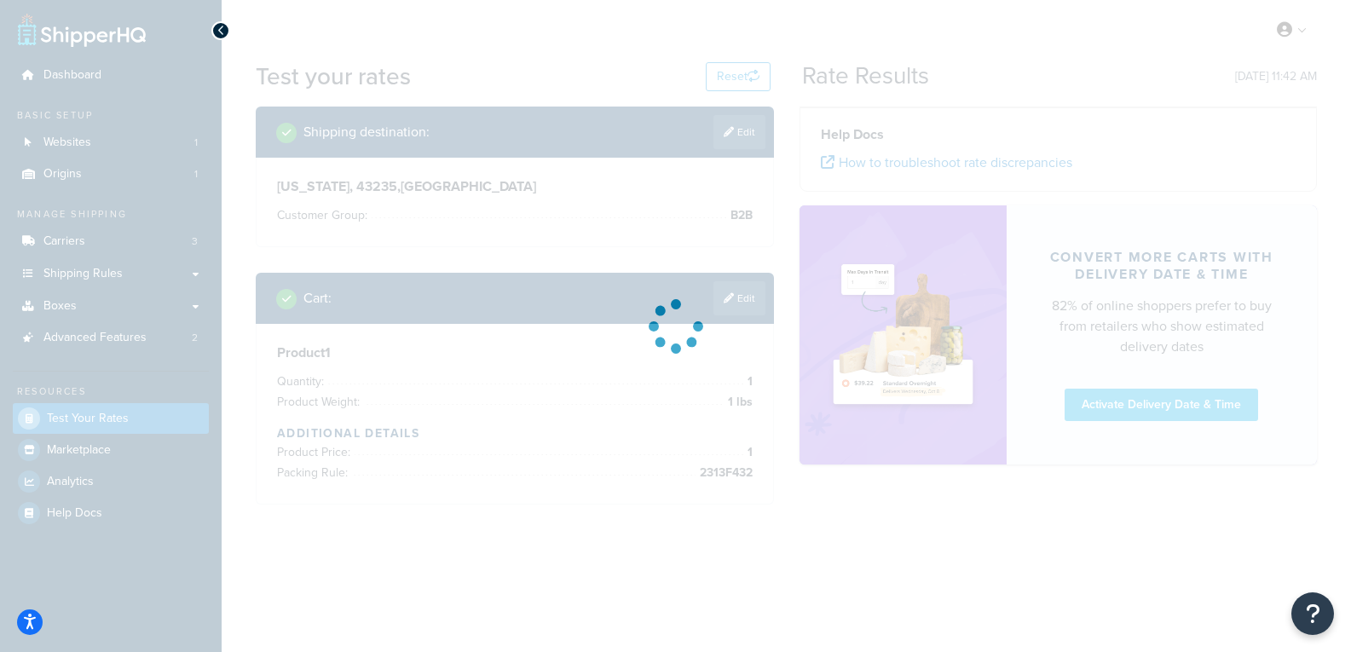
scroll to position [0, 0]
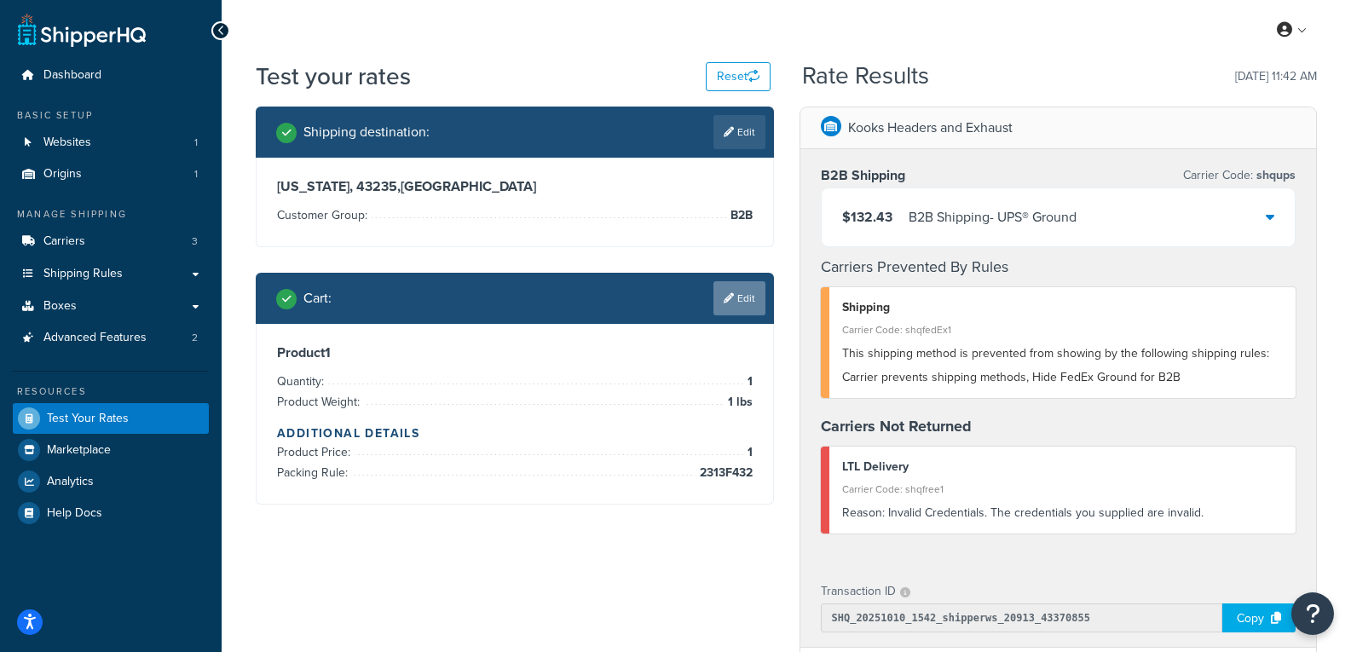
click at [745, 307] on link "Edit" at bounding box center [739, 298] width 52 height 34
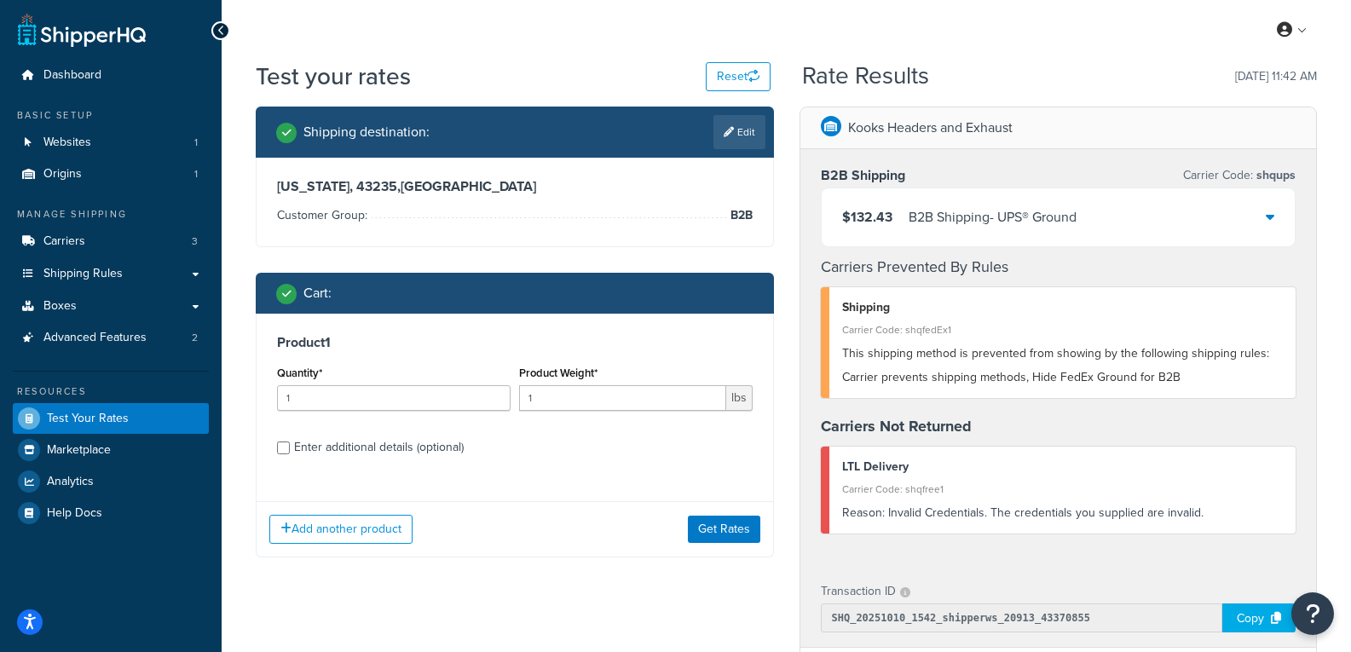
click at [333, 445] on div "Enter additional details (optional)" at bounding box center [379, 448] width 170 height 24
click at [290, 445] on input "Enter additional details (optional)" at bounding box center [283, 448] width 13 height 13
checkbox input "true"
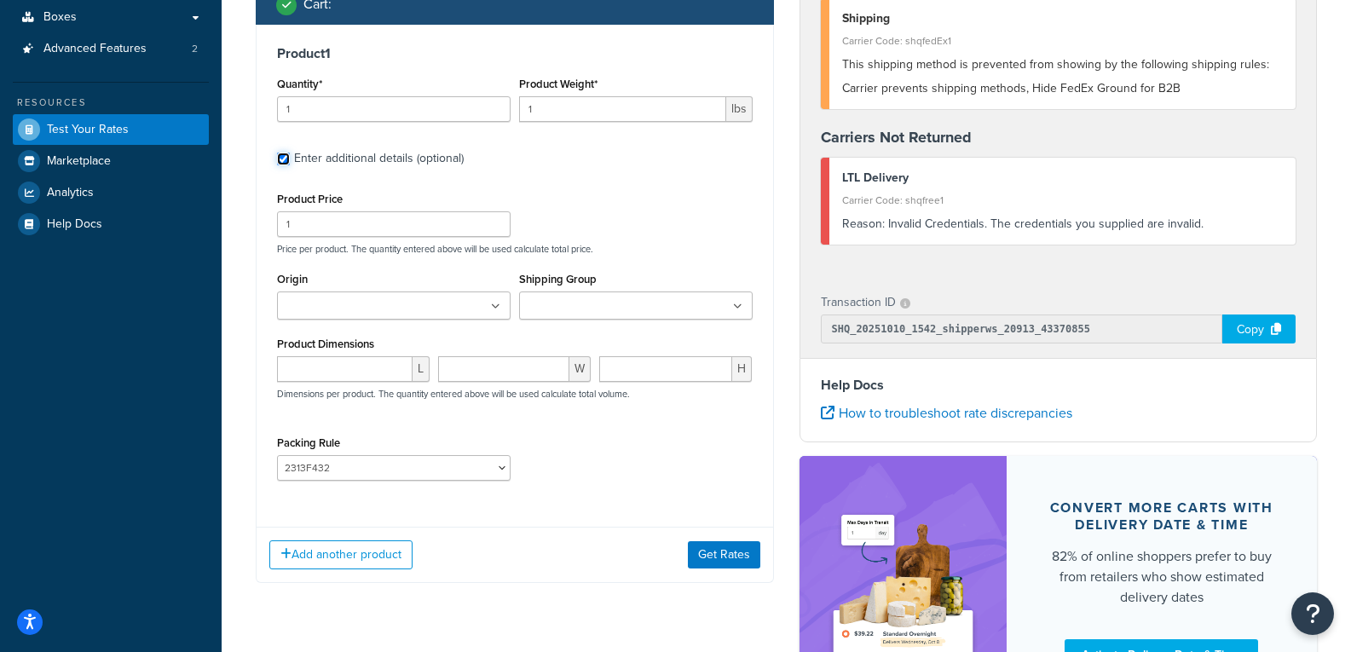
scroll to position [341, 0]
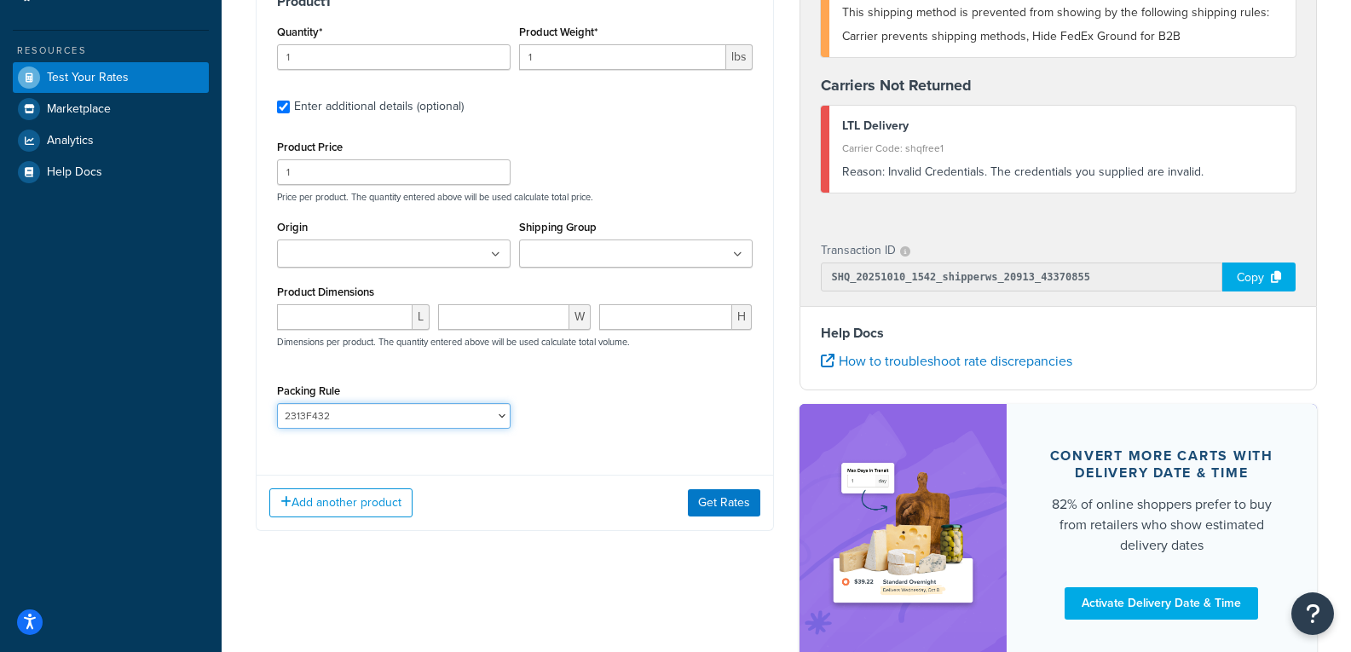
click at [412, 429] on select "10112400 10152400 1121H020 1121H021 1121H030 1121H031 1121H220 1121H230 1122H02…" at bounding box center [394, 416] width 234 height 26
select select "87480"
click at [277, 403] on select "10112400 10152400 1121H020 1121H021 1121H030 1121H031 1121H220 1121H230 1122H02…" at bounding box center [394, 416] width 234 height 26
click at [746, 514] on button "Get Rates" at bounding box center [724, 502] width 72 height 27
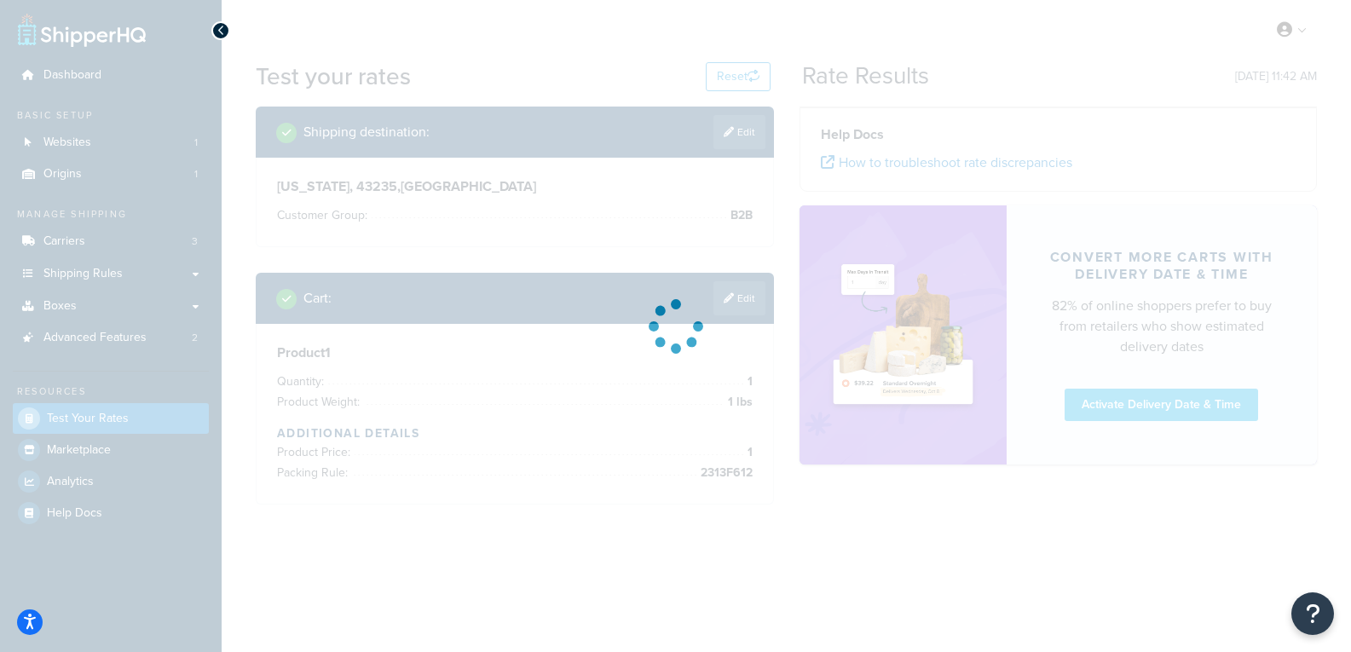
scroll to position [0, 0]
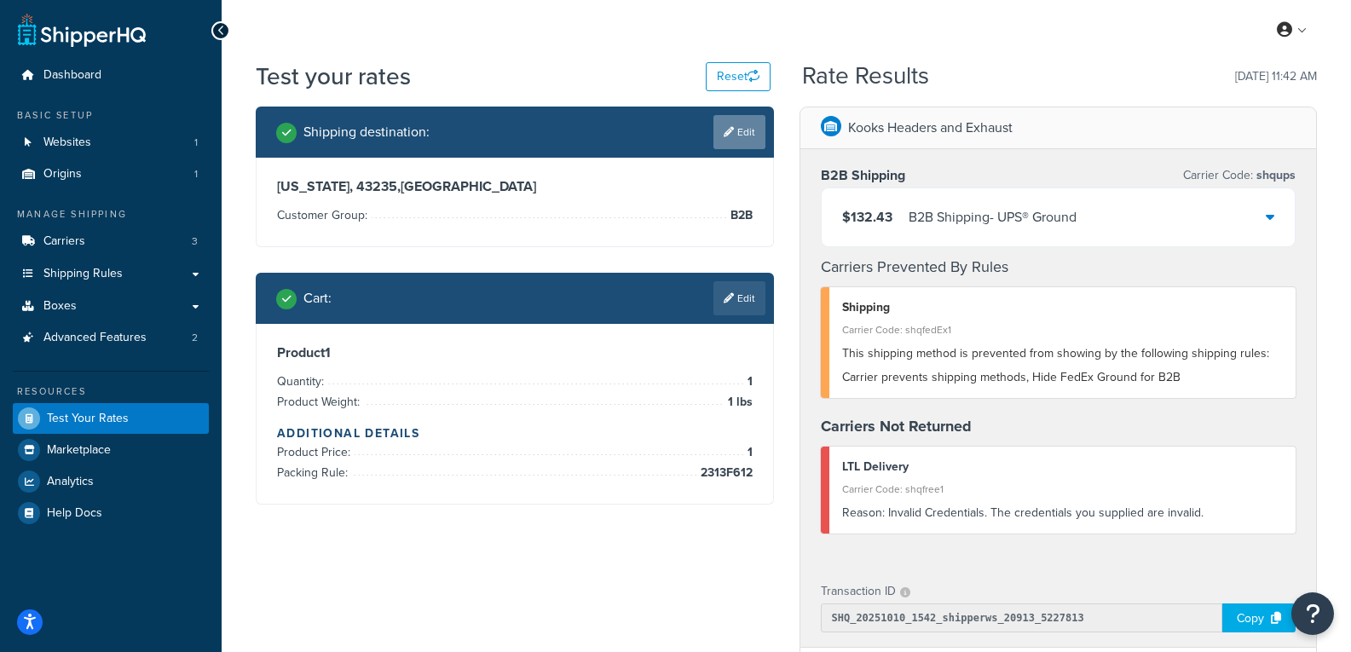
click at [749, 124] on link "Edit" at bounding box center [739, 132] width 52 height 34
select select "OH"
select select "B2B"
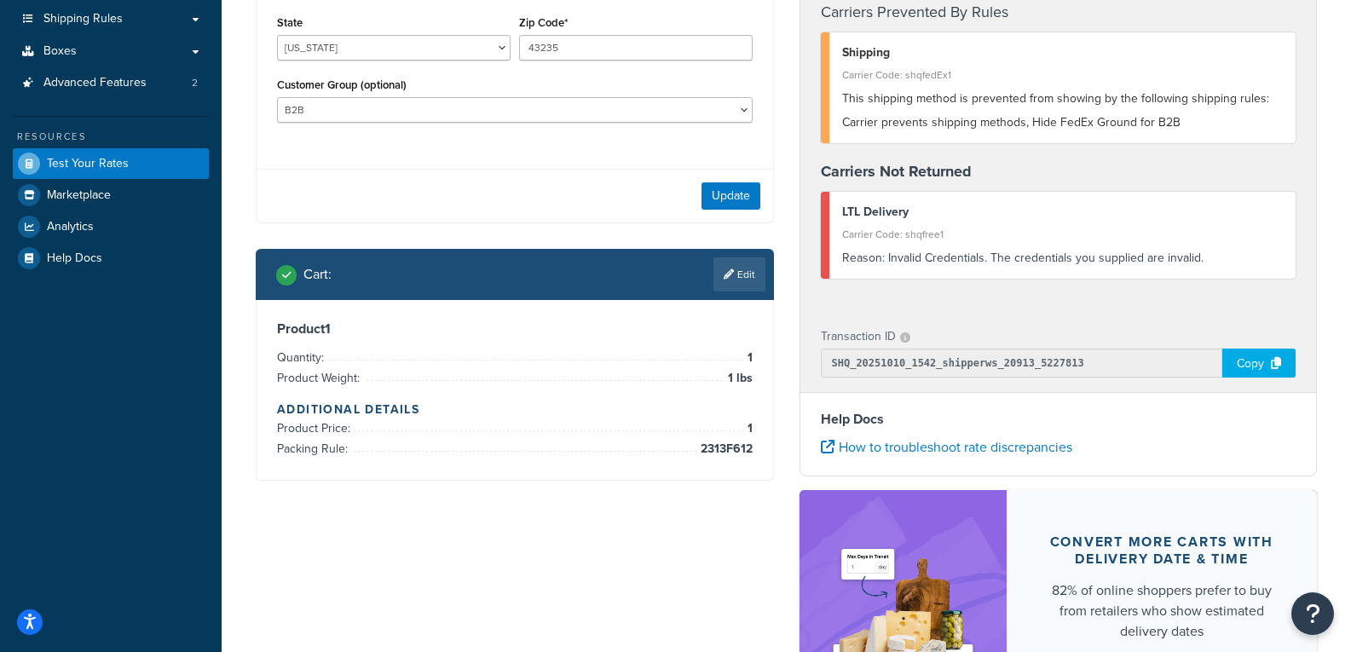
scroll to position [256, 0]
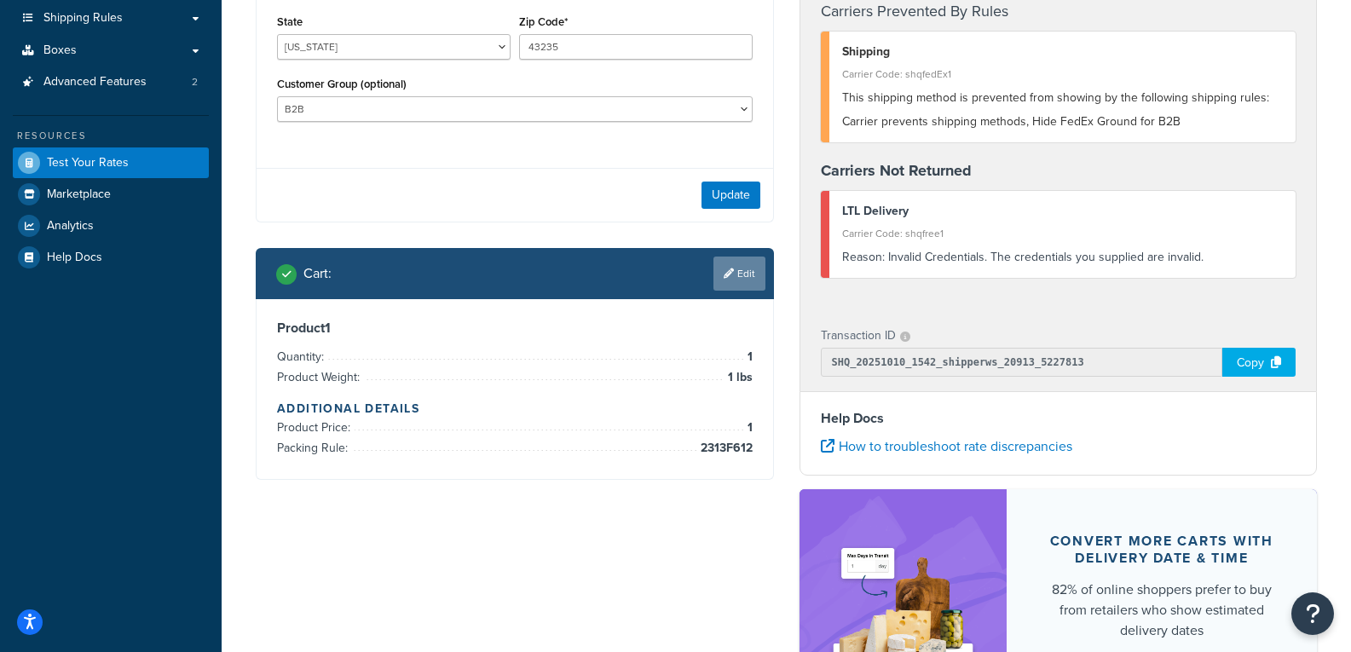
click at [747, 278] on link "Edit" at bounding box center [739, 274] width 52 height 34
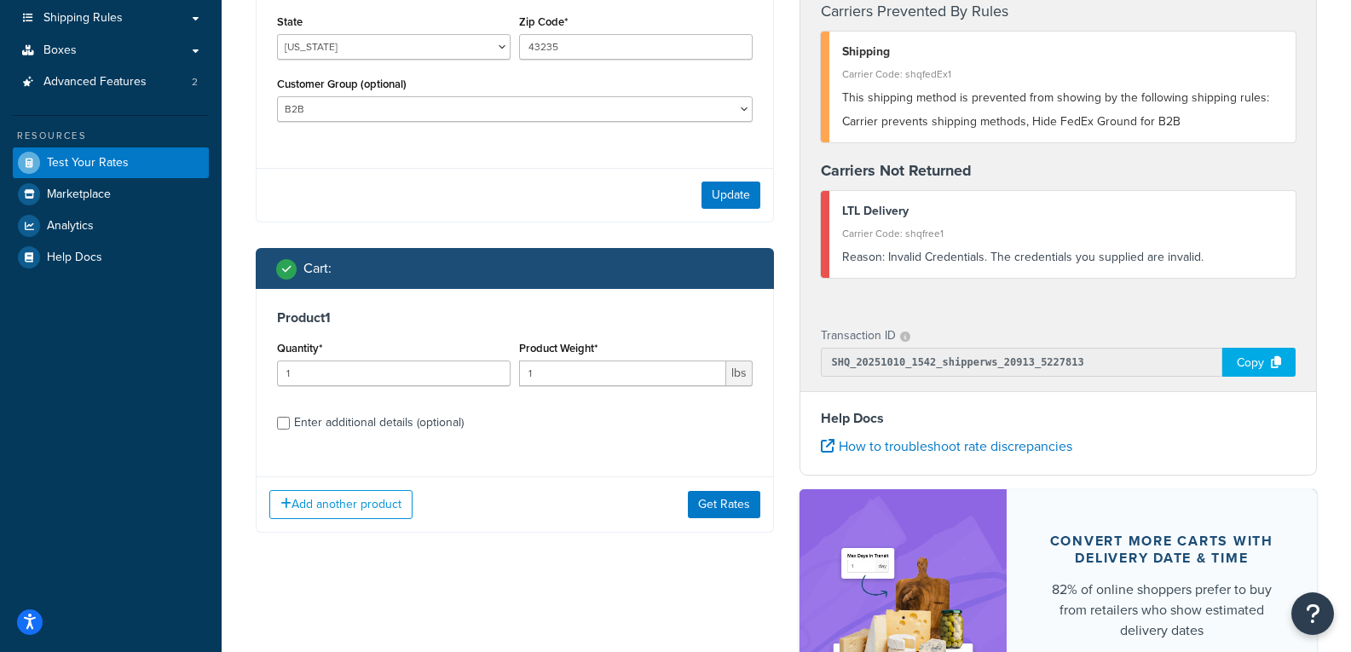
click at [295, 422] on div "Enter additional details (optional)" at bounding box center [379, 423] width 170 height 24
click at [290, 422] on input "Enter additional details (optional)" at bounding box center [283, 423] width 13 height 13
checkbox input "true"
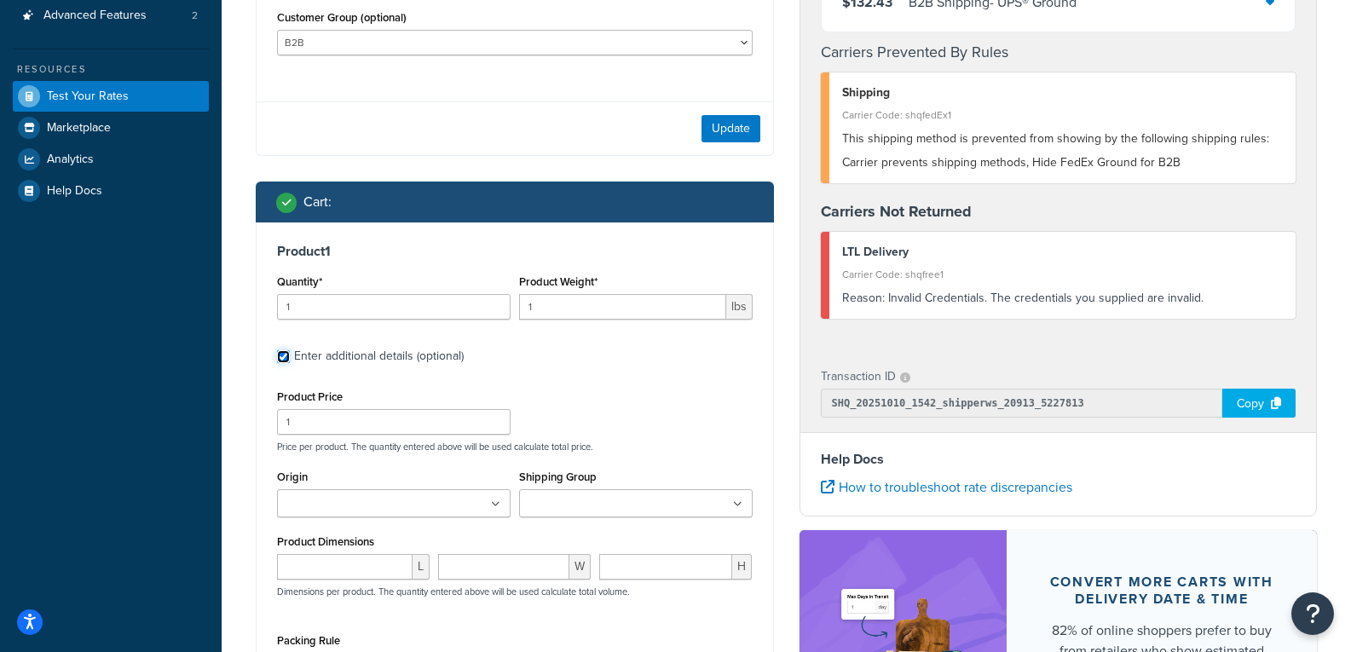
scroll to position [430, 0]
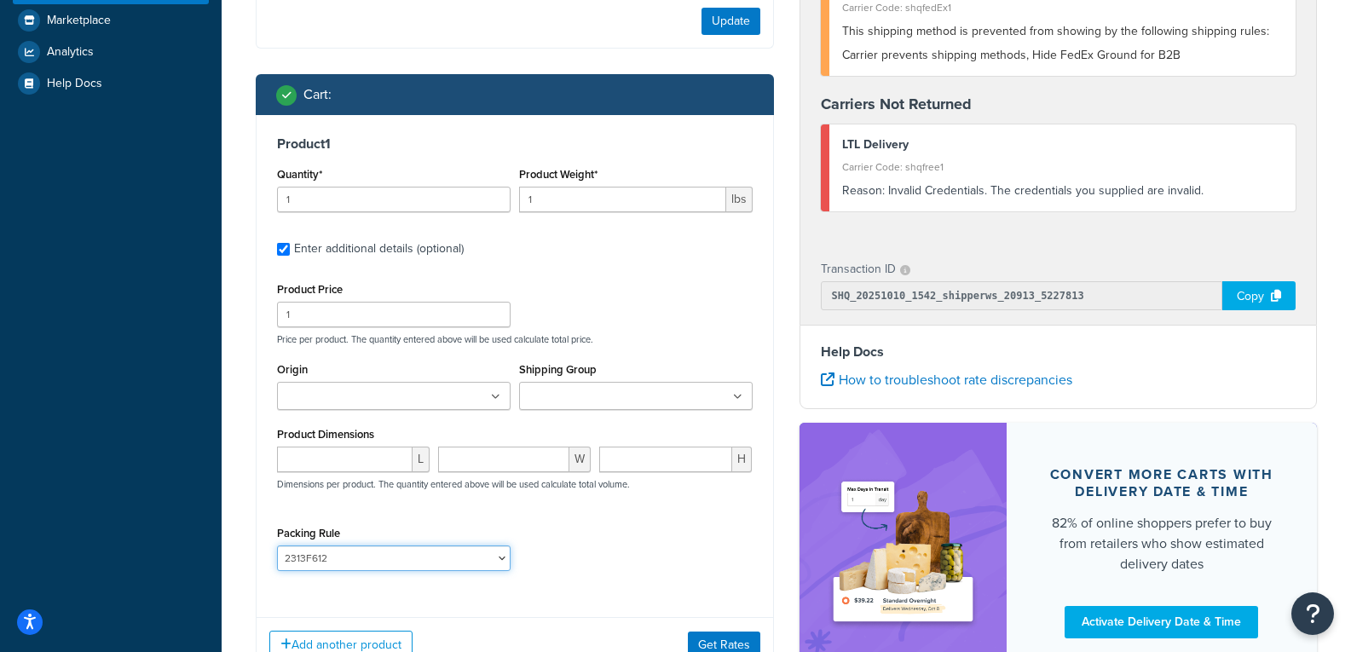
click at [488, 561] on select "10112400 10152400 1121H020 1121H021 1121H030 1121H031 1121H220 1121H230 1122H02…" at bounding box center [394, 559] width 234 height 26
select select "87481"
click at [277, 546] on select "10112400 10152400 1121H020 1121H021 1121H030 1121H031 1121H220 1121H230 1122H02…" at bounding box center [394, 559] width 234 height 26
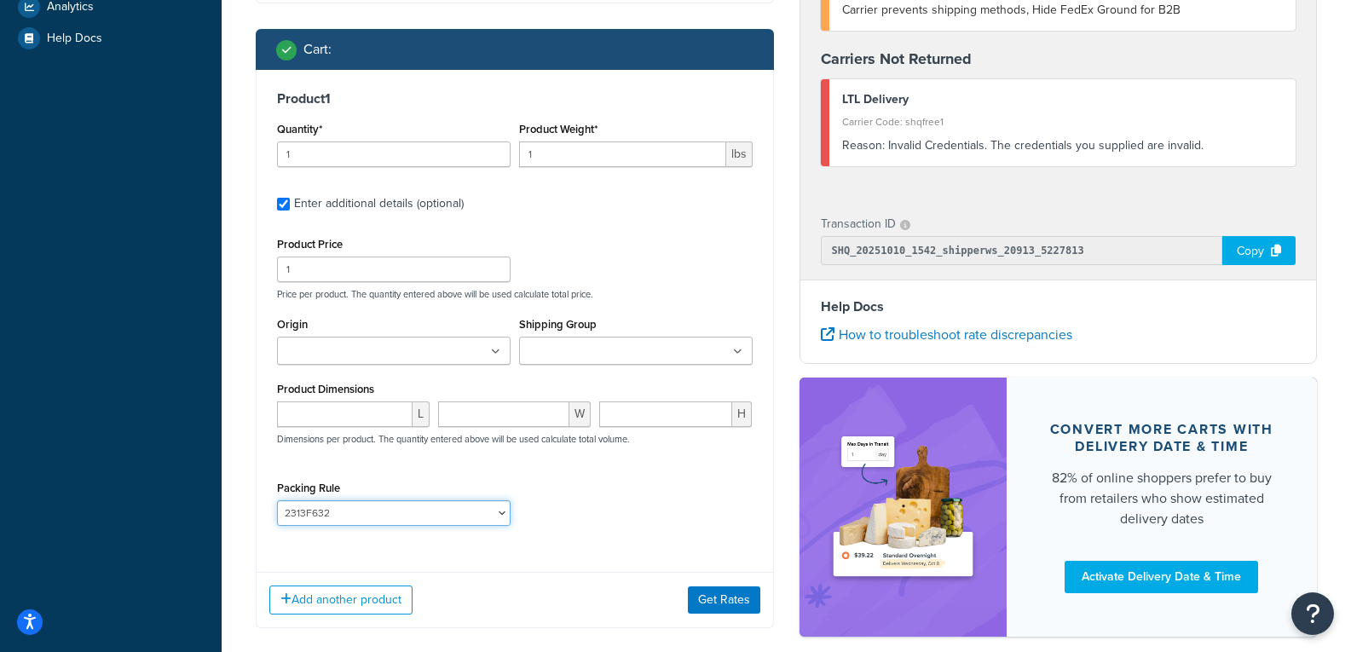
scroll to position [515, 0]
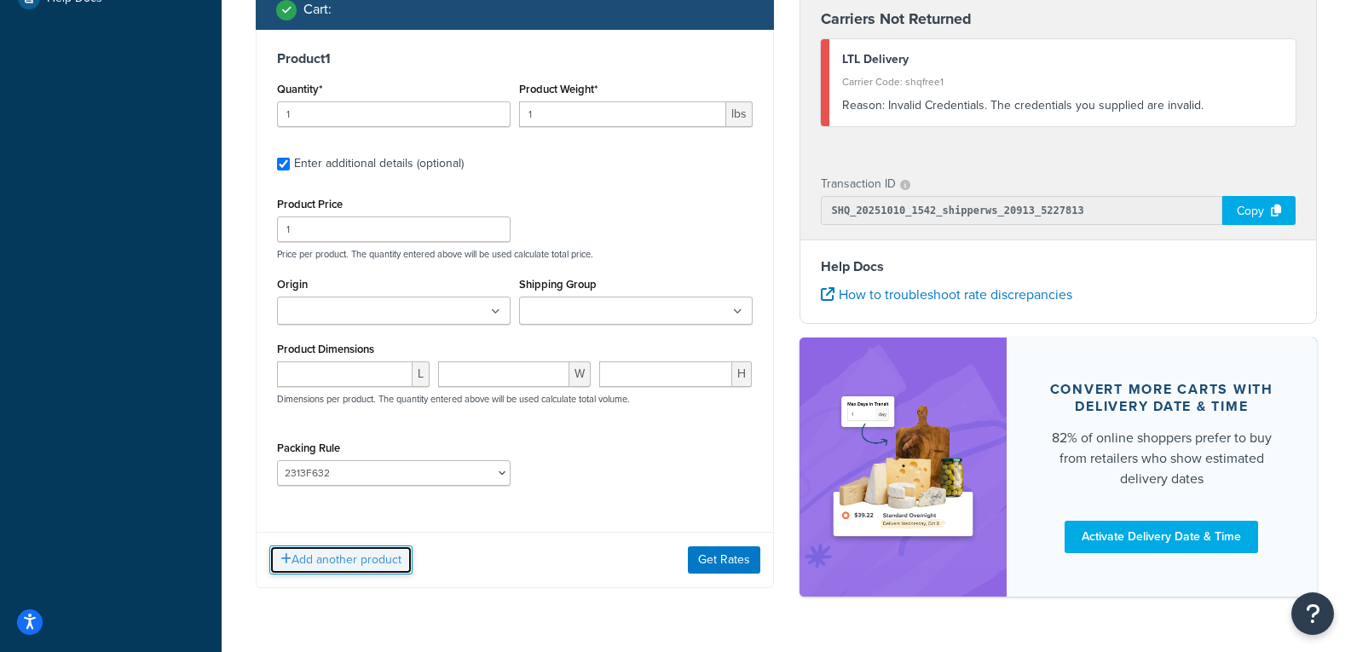
click at [354, 555] on button "Add another product" at bounding box center [340, 560] width 143 height 29
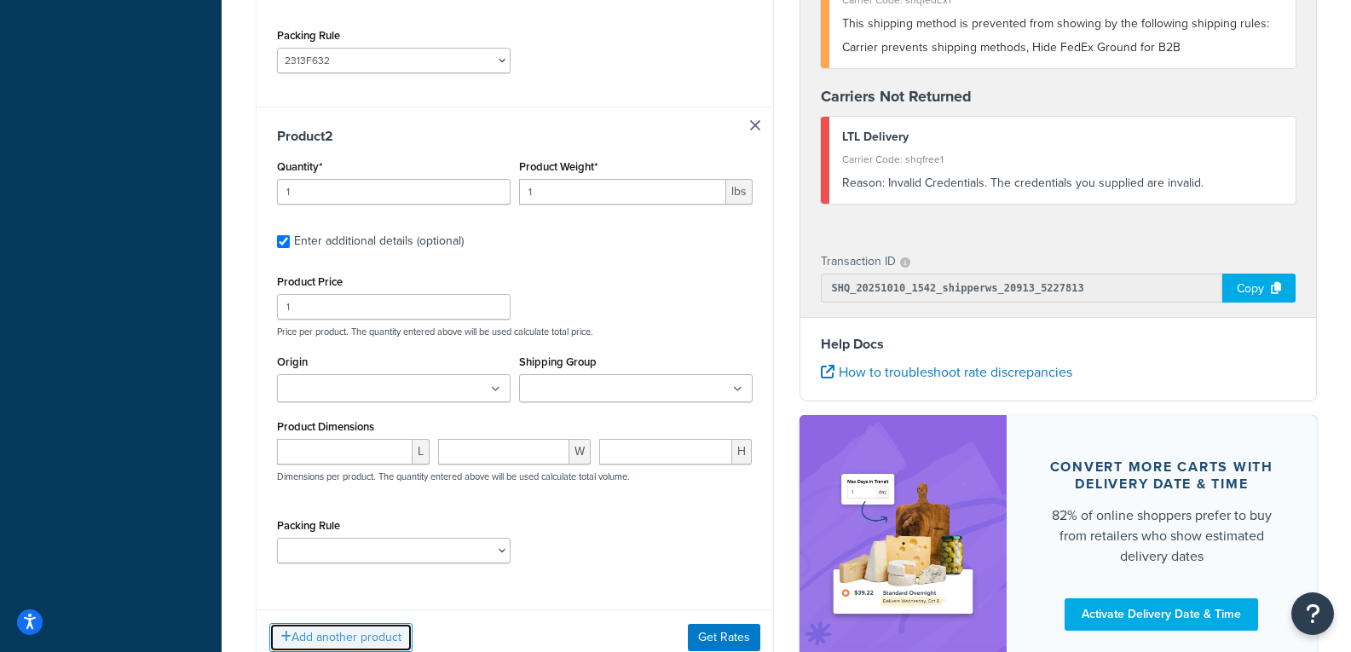
scroll to position [1026, 0]
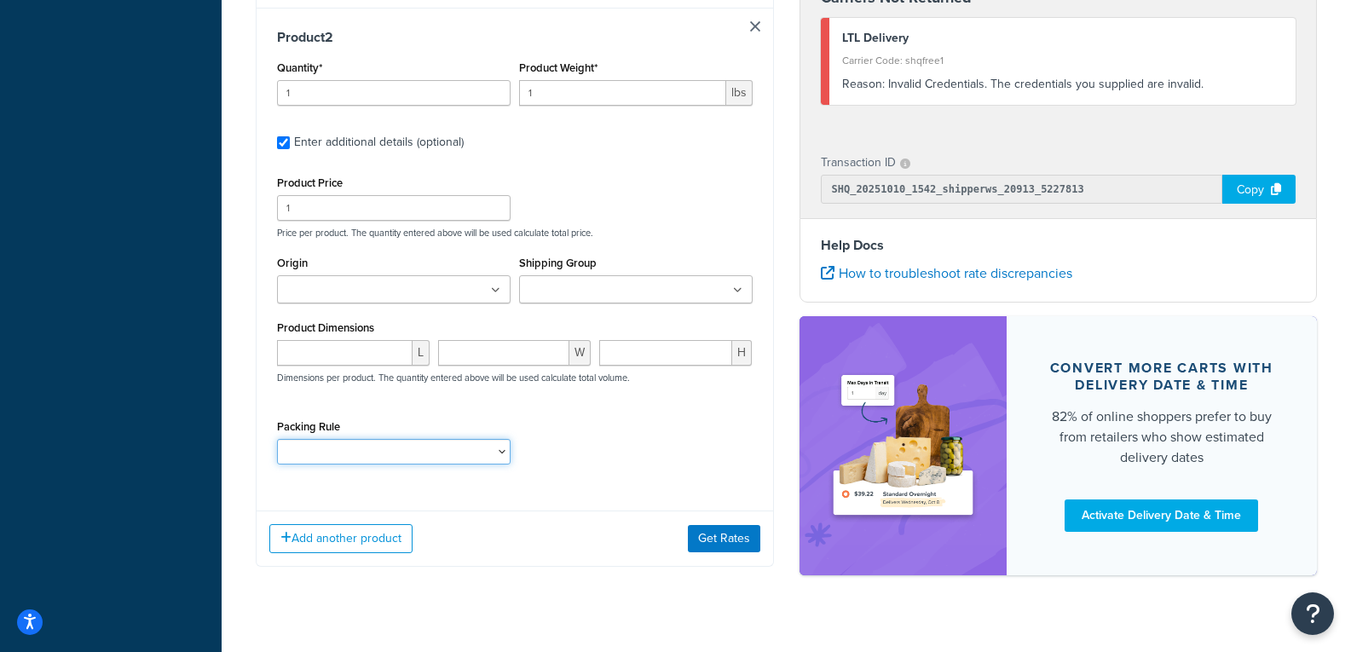
click at [495, 454] on select "10112400 10152400 1121H020 1121H021 1121H030 1121H031 1121H220 1121H230 1122H02…" at bounding box center [394, 452] width 234 height 26
click at [402, 442] on select "10112400 10152400 1121H020 1121H021 1121H030 1121H031 1121H220 1121H230 1122H02…" at bounding box center [394, 452] width 234 height 26
select select "86936"
click at [277, 439] on select "10112400 10152400 1121H020 1121H021 1121H030 1121H031 1121H220 1121H230 1122H02…" at bounding box center [394, 452] width 234 height 26
click at [731, 549] on button "Get Rates" at bounding box center [724, 538] width 72 height 27
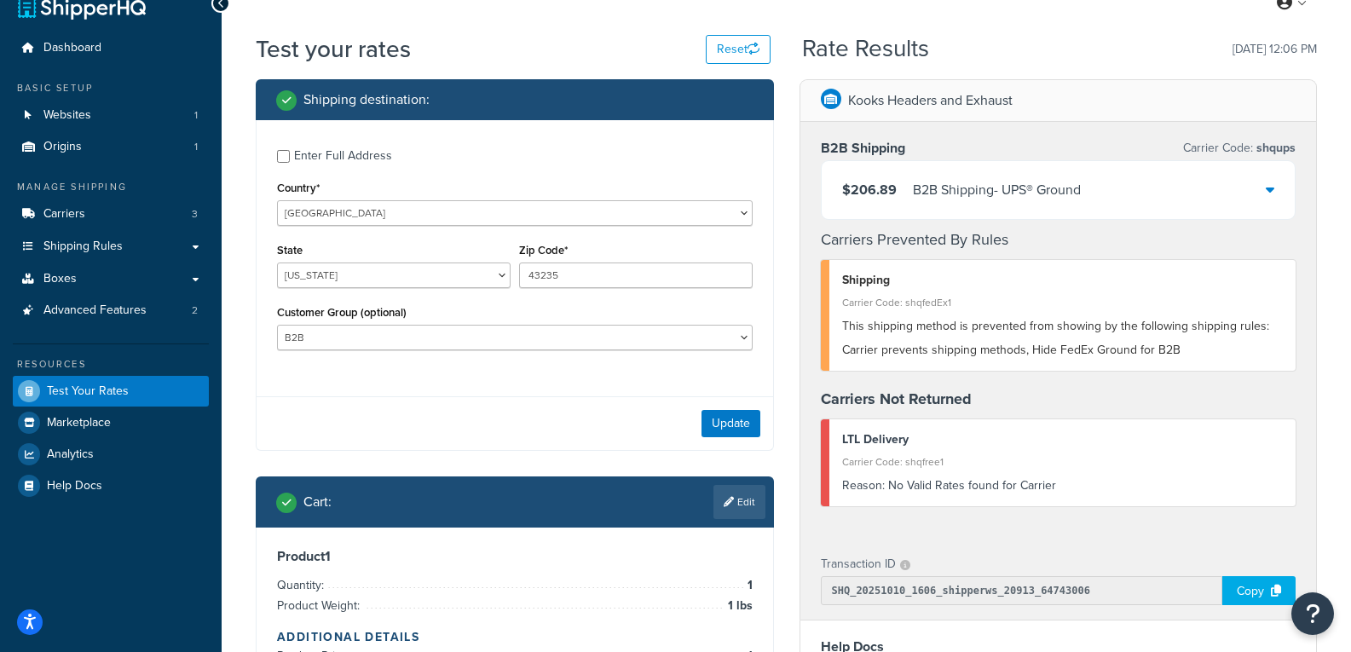
scroll to position [3, 0]
